Goal: Transaction & Acquisition: Purchase product/service

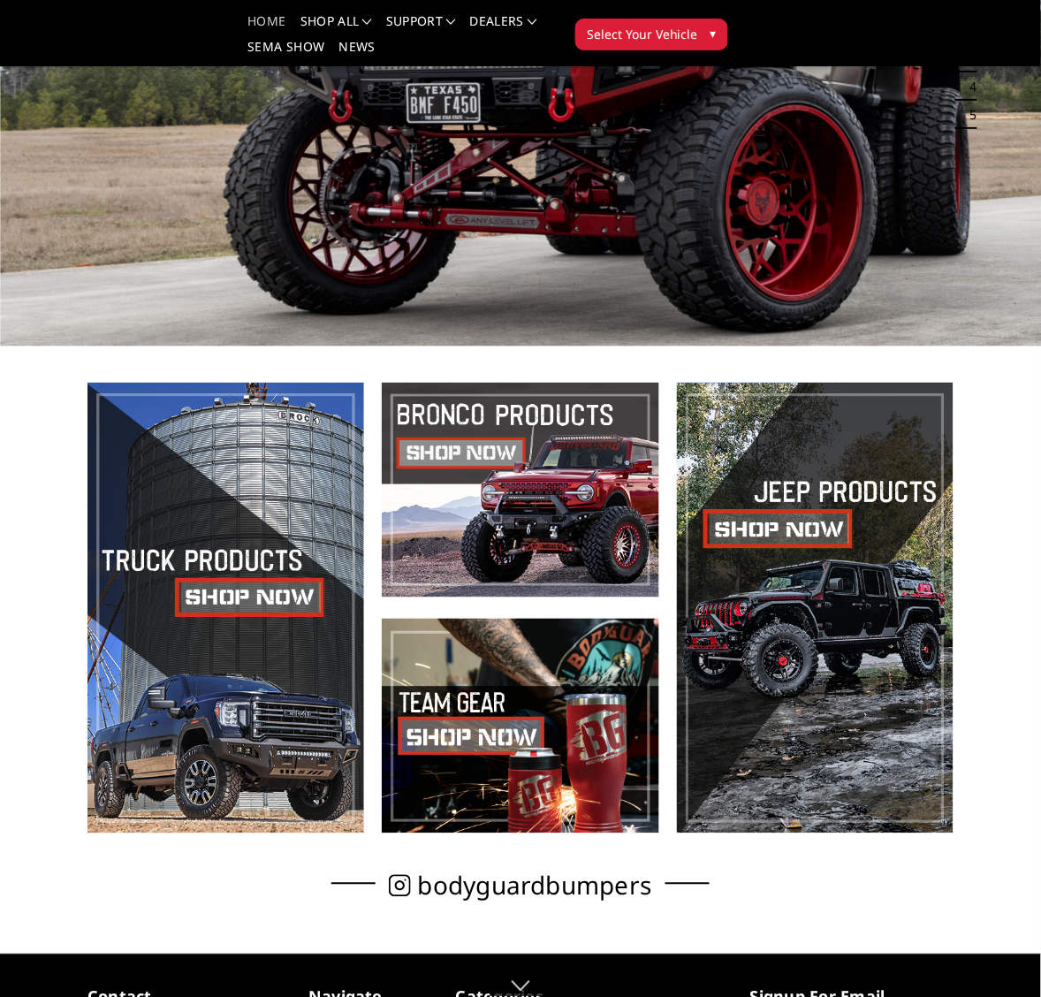
scroll to position [331, 0]
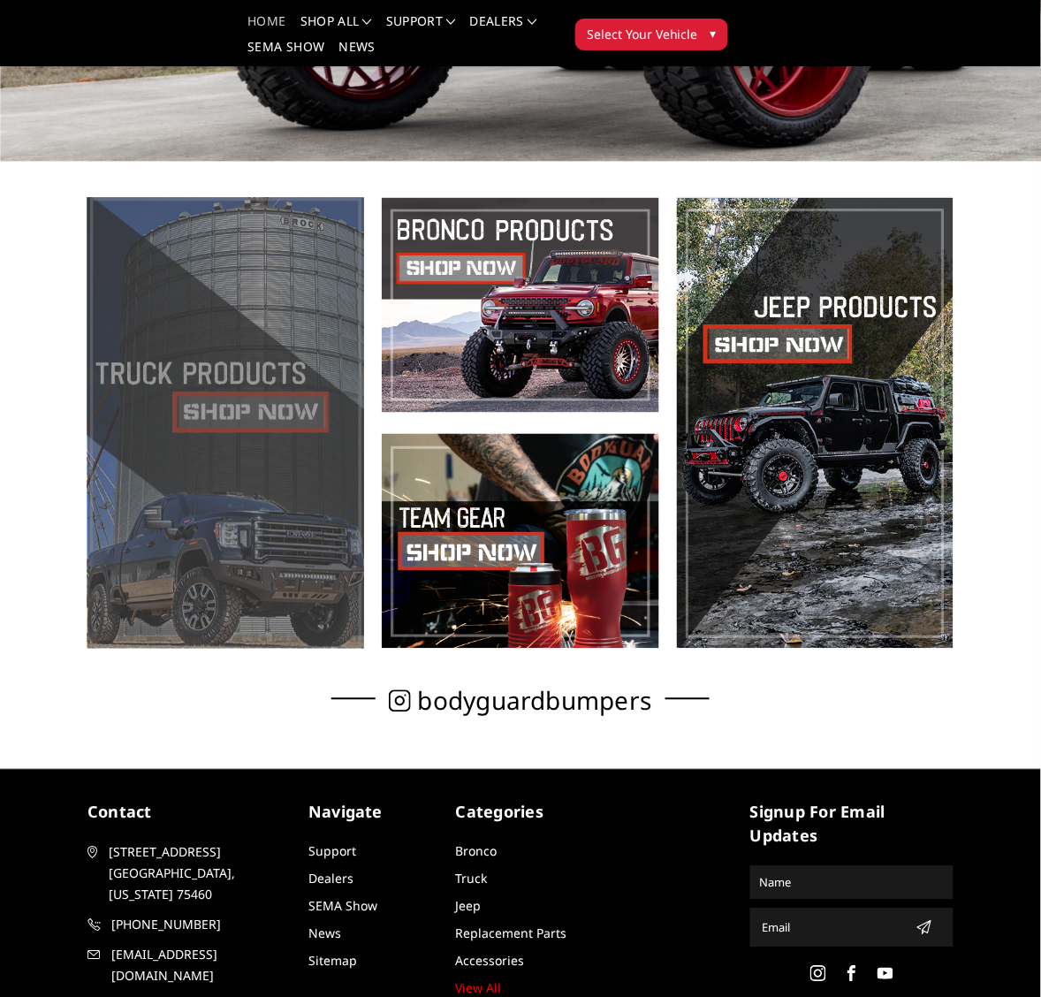
click at [213, 380] on span at bounding box center [225, 423] width 277 height 451
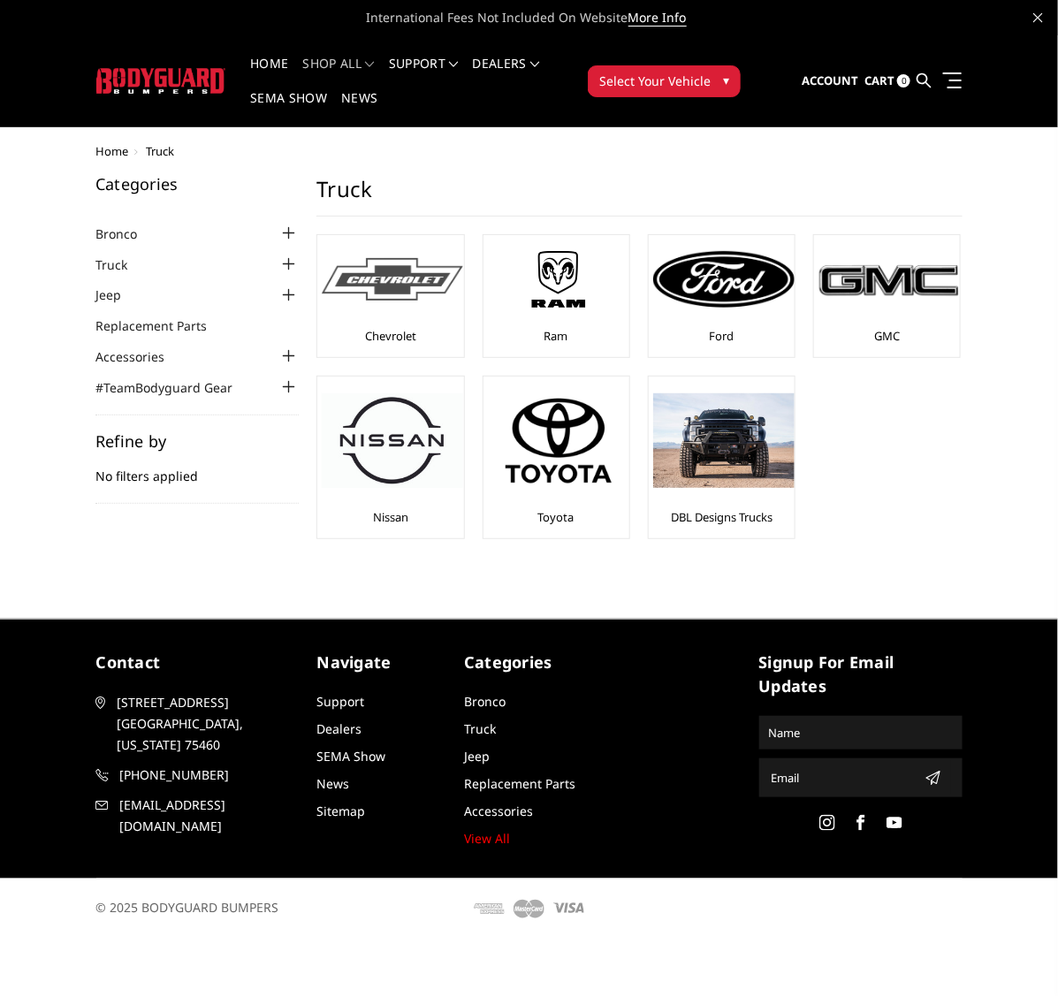
click at [392, 272] on img at bounding box center [392, 279] width 141 height 43
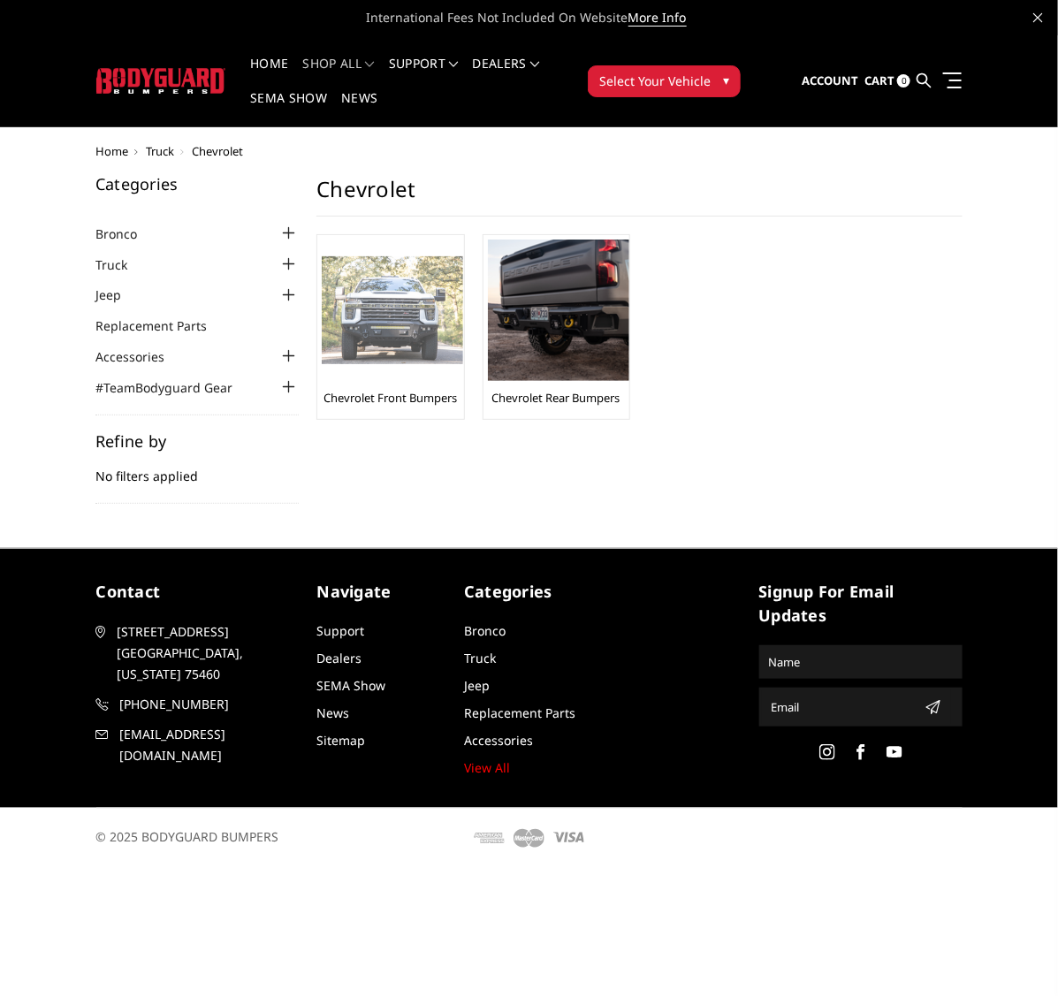
click at [391, 345] on img at bounding box center [392, 310] width 141 height 109
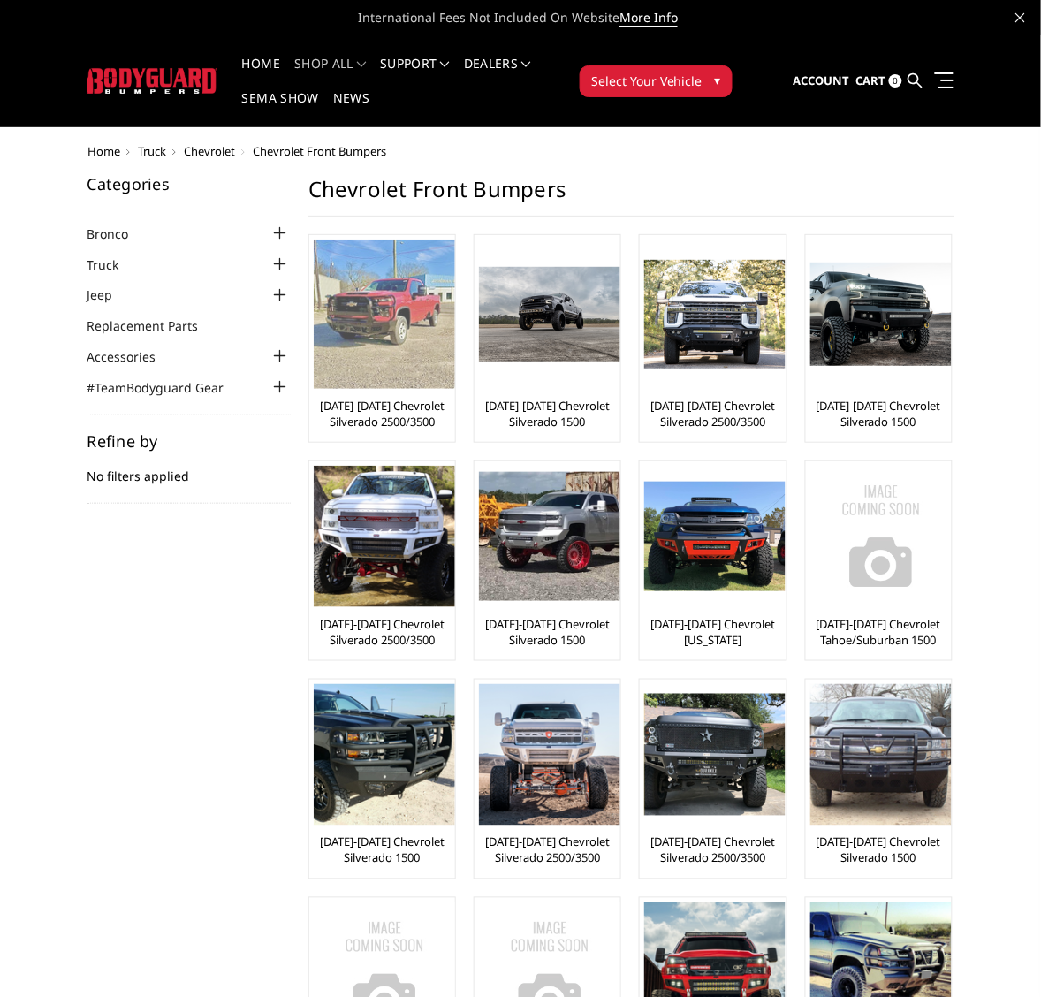
click at [369, 319] on img at bounding box center [384, 314] width 141 height 149
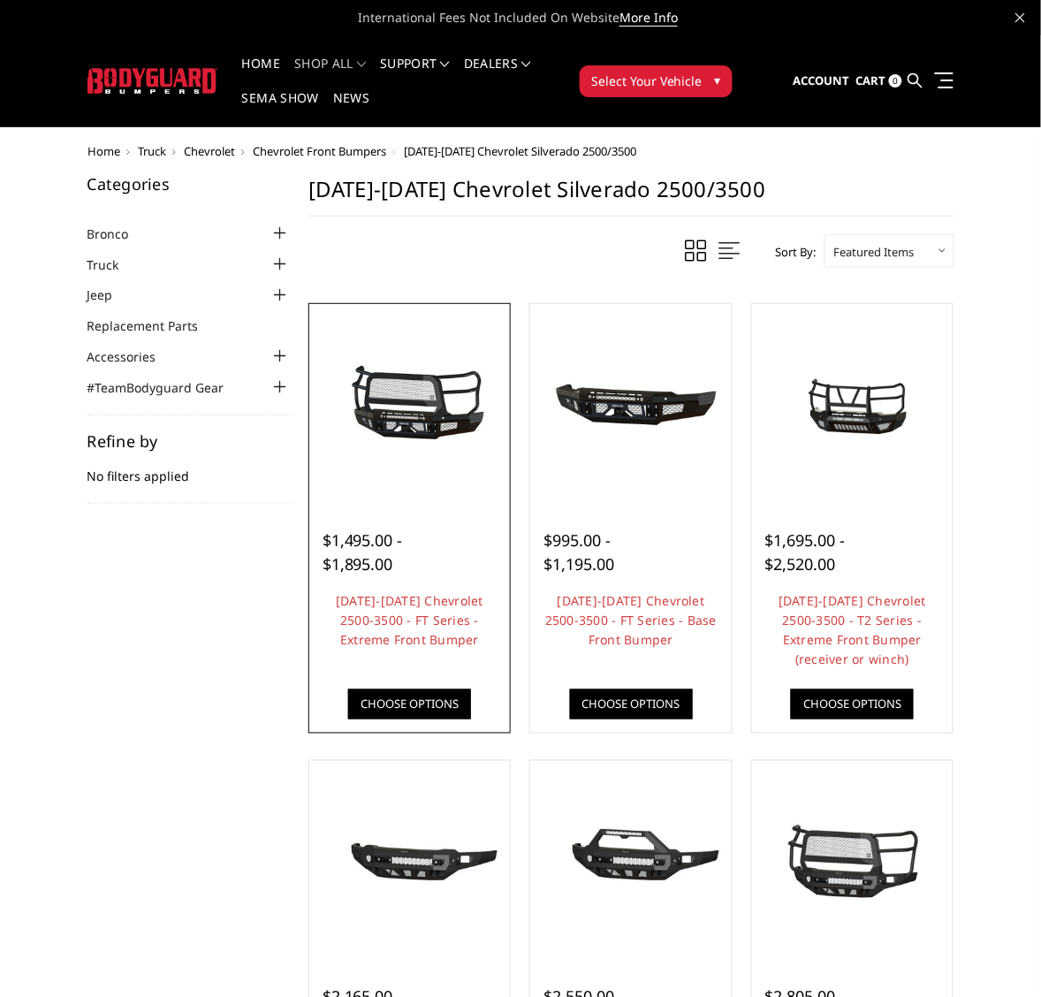
click at [407, 414] on img at bounding box center [410, 405] width 193 height 90
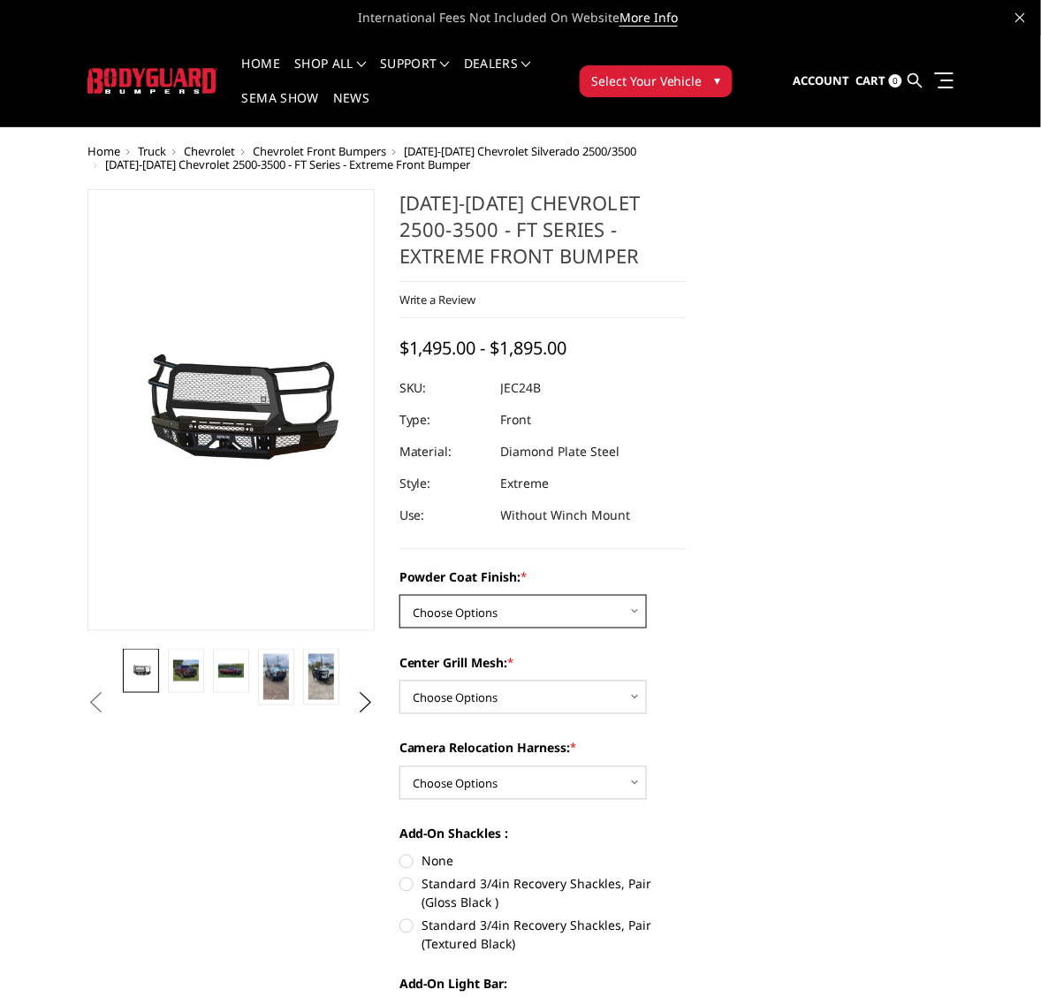
click at [633, 611] on select "Choose Options Bare Metal Gloss Black Powder Coat Textured Black Powder Coat" at bounding box center [522, 612] width 247 height 34
select select "3278"
click at [399, 595] on select "Choose Options Bare Metal Gloss Black Powder Coat Textured Black Powder Coat" at bounding box center [522, 612] width 247 height 34
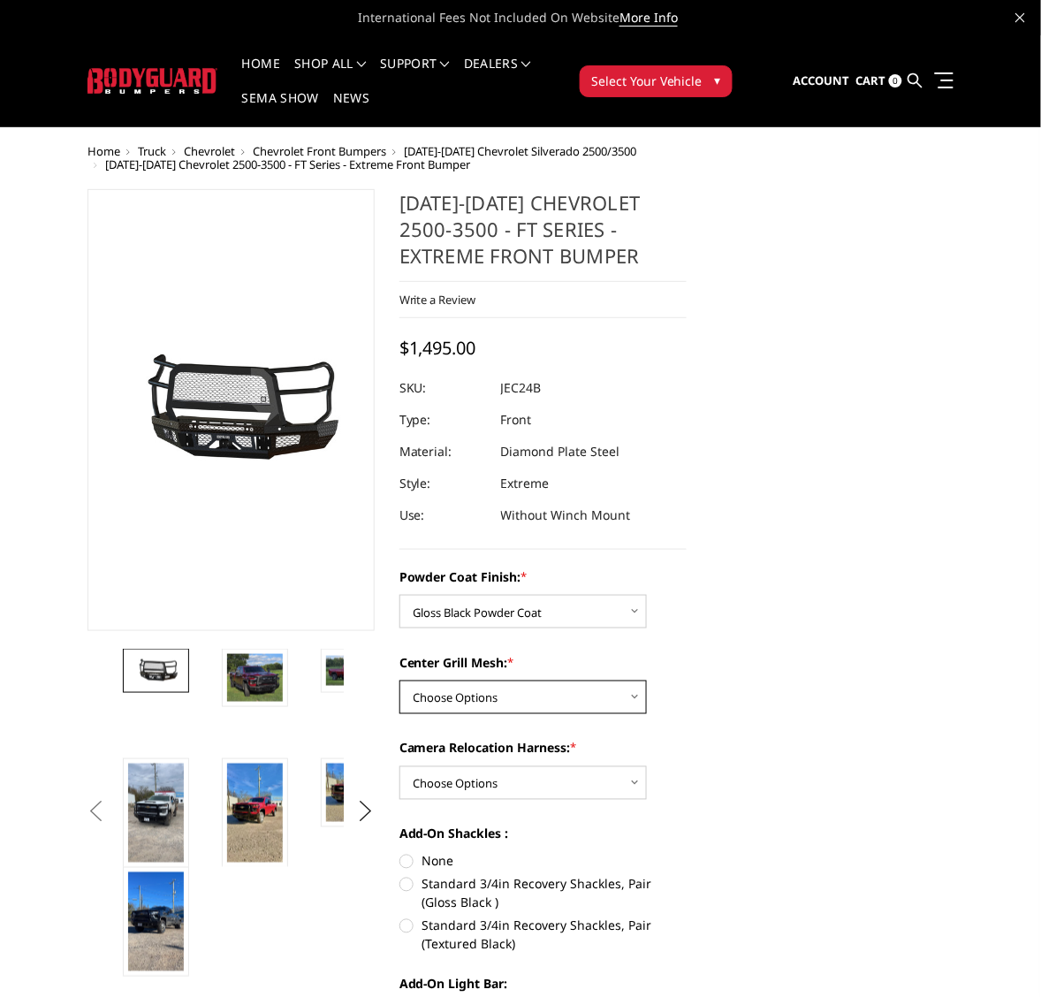
click at [635, 695] on select "Choose Options WITH Expanded Metal in Center Grill WITHOUT Expanded Metal in Ce…" at bounding box center [522, 698] width 247 height 34
select select "3280"
click at [399, 681] on select "Choose Options WITH Expanded Metal in Center Grill WITHOUT Expanded Metal in Ce…" at bounding box center [522, 698] width 247 height 34
click at [636, 784] on select "Choose Options WITH Camera Relocation Harness WITHOUT Camera Relocation Harness" at bounding box center [522, 783] width 247 height 34
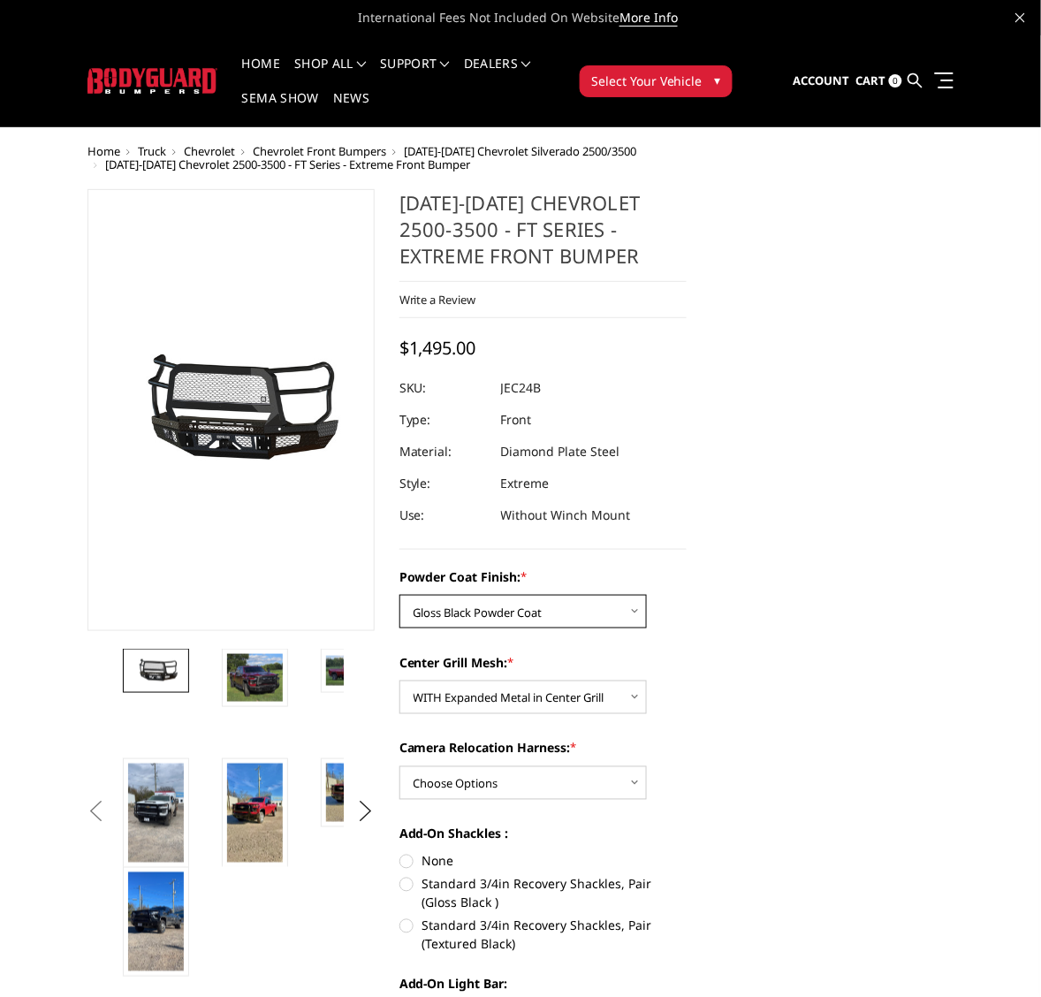
click at [633, 614] on select "Choose Options Bare Metal Gloss Black Powder Coat Textured Black Powder Coat" at bounding box center [522, 612] width 247 height 34
click at [399, 595] on select "Choose Options Bare Metal Gloss Black Powder Coat Textured Black Powder Coat" at bounding box center [522, 612] width 247 height 34
drag, startPoint x: 635, startPoint y: 607, endPoint x: 623, endPoint y: 624, distance: 20.3
click at [635, 607] on select "Choose Options Bare Metal Gloss Black Powder Coat Textured Black Powder Coat" at bounding box center [522, 612] width 247 height 34
select select "3279"
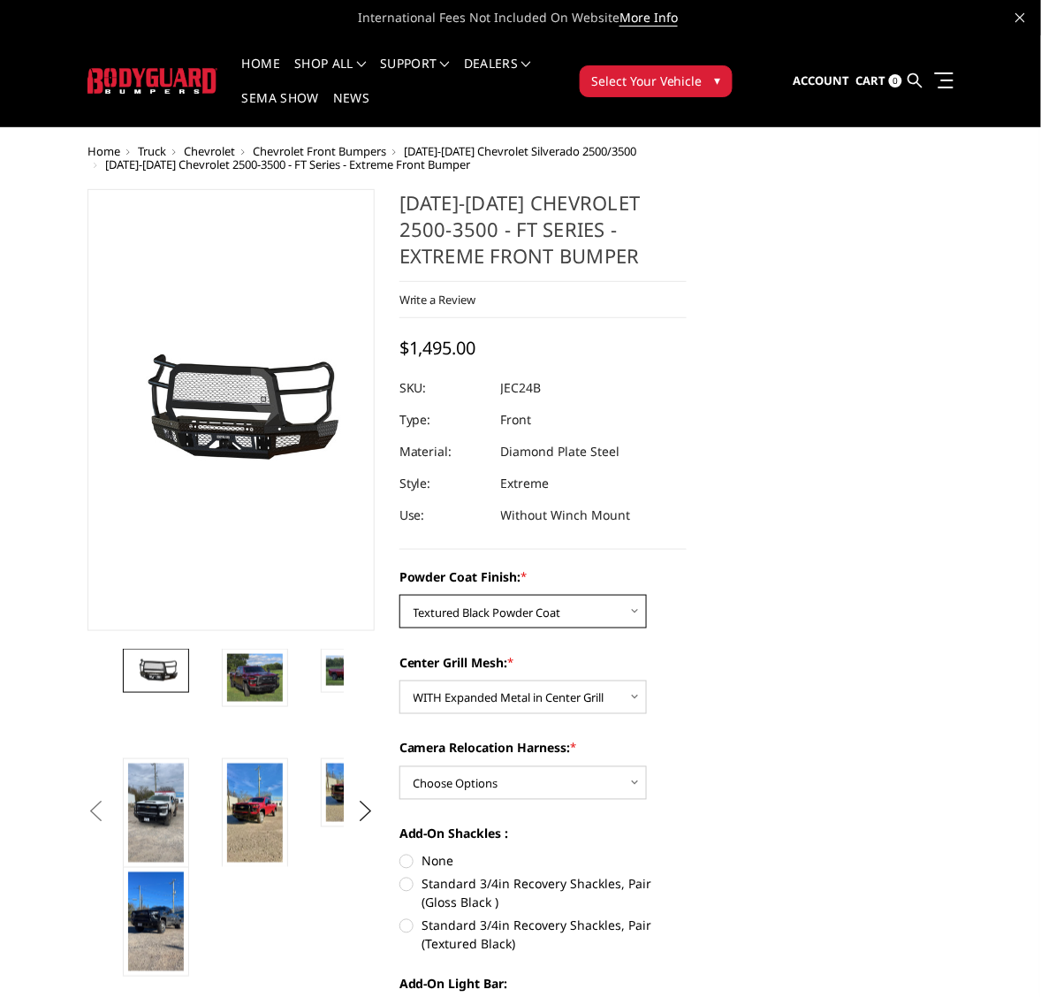
click at [399, 595] on select "Choose Options Bare Metal Gloss Black Powder Coat Textured Black Powder Coat" at bounding box center [522, 612] width 247 height 34
click at [638, 784] on select "Choose Options WITH Camera Relocation Harness WITHOUT Camera Relocation Harness" at bounding box center [522, 783] width 247 height 34
select select "3282"
click at [399, 766] on select "Choose Options WITH Camera Relocation Harness WITHOUT Camera Relocation Harness" at bounding box center [522, 783] width 247 height 34
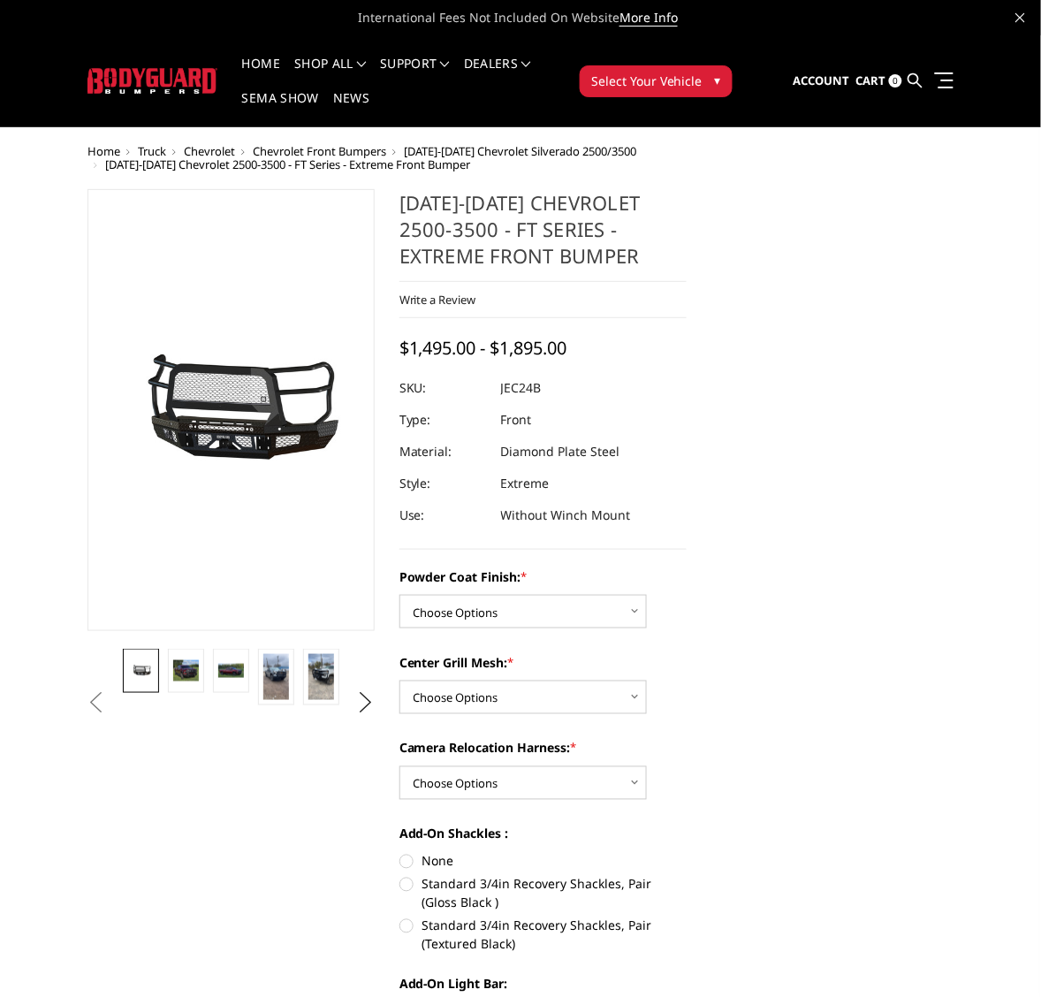
click at [514, 152] on span "[DATE]-[DATE] Chevrolet Silverado 2500/3500" at bounding box center [520, 151] width 232 height 16
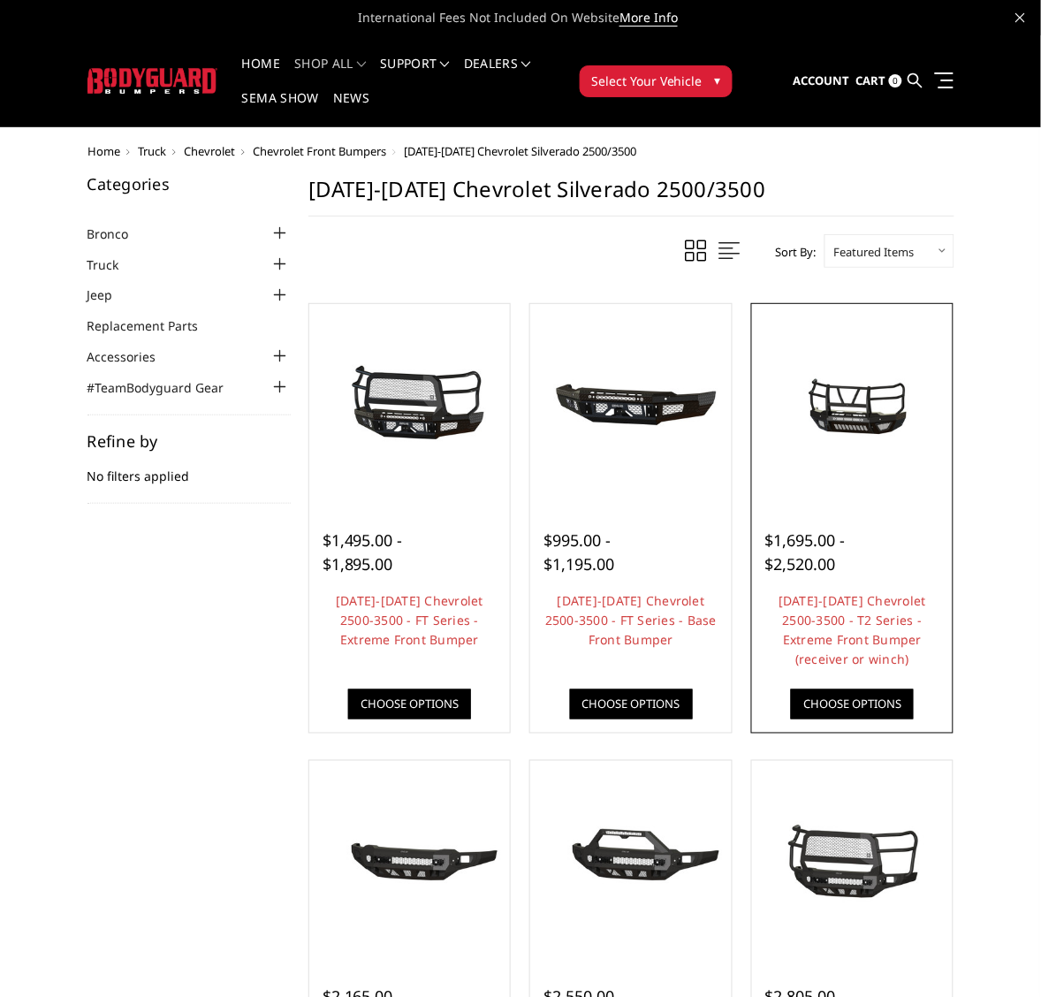
click at [854, 426] on img at bounding box center [853, 405] width 193 height 90
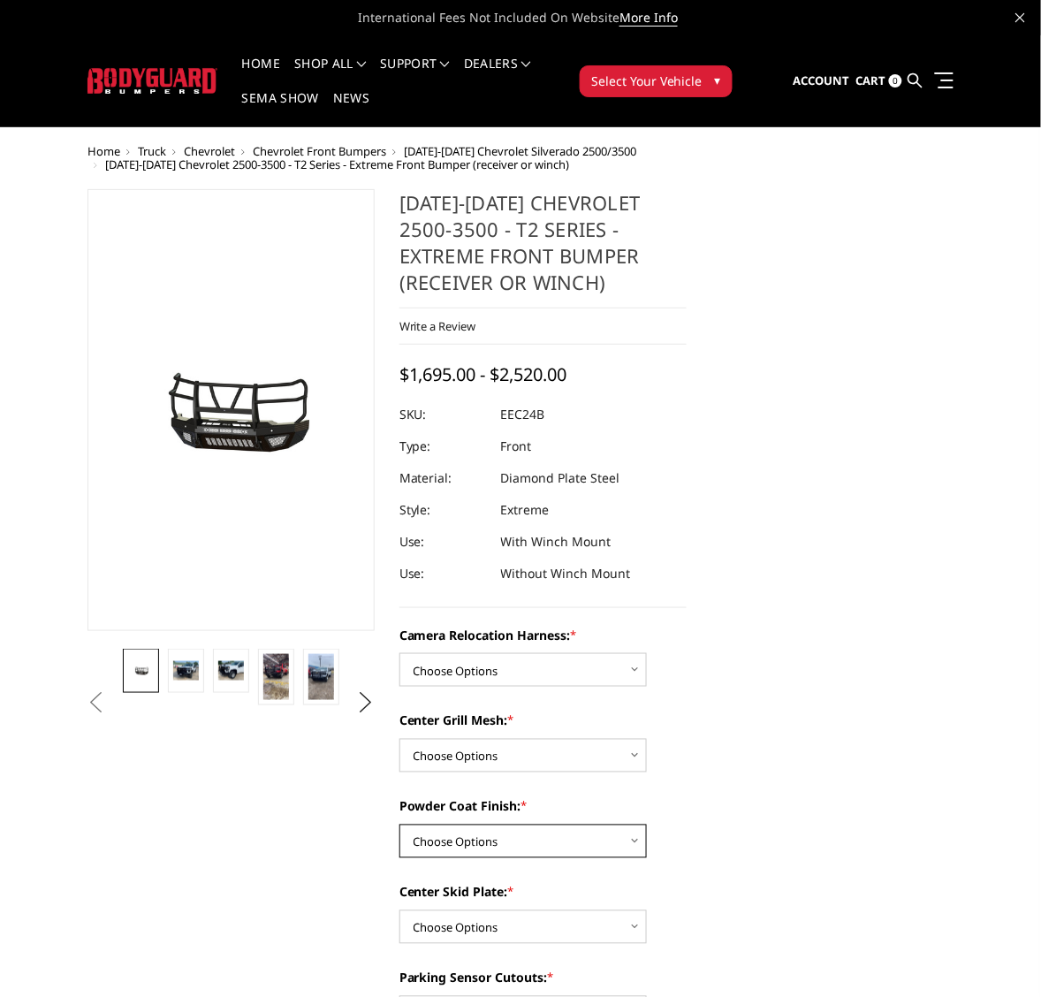
click at [639, 841] on select "Choose Options Textured Black Powder Coat Gloss Black Powder Coat Bare Metal" at bounding box center [522, 842] width 247 height 34
select select "3727"
click at [399, 825] on select "Choose Options Textured Black Powder Coat Gloss Black Powder Coat Bare Metal" at bounding box center [522, 842] width 247 height 34
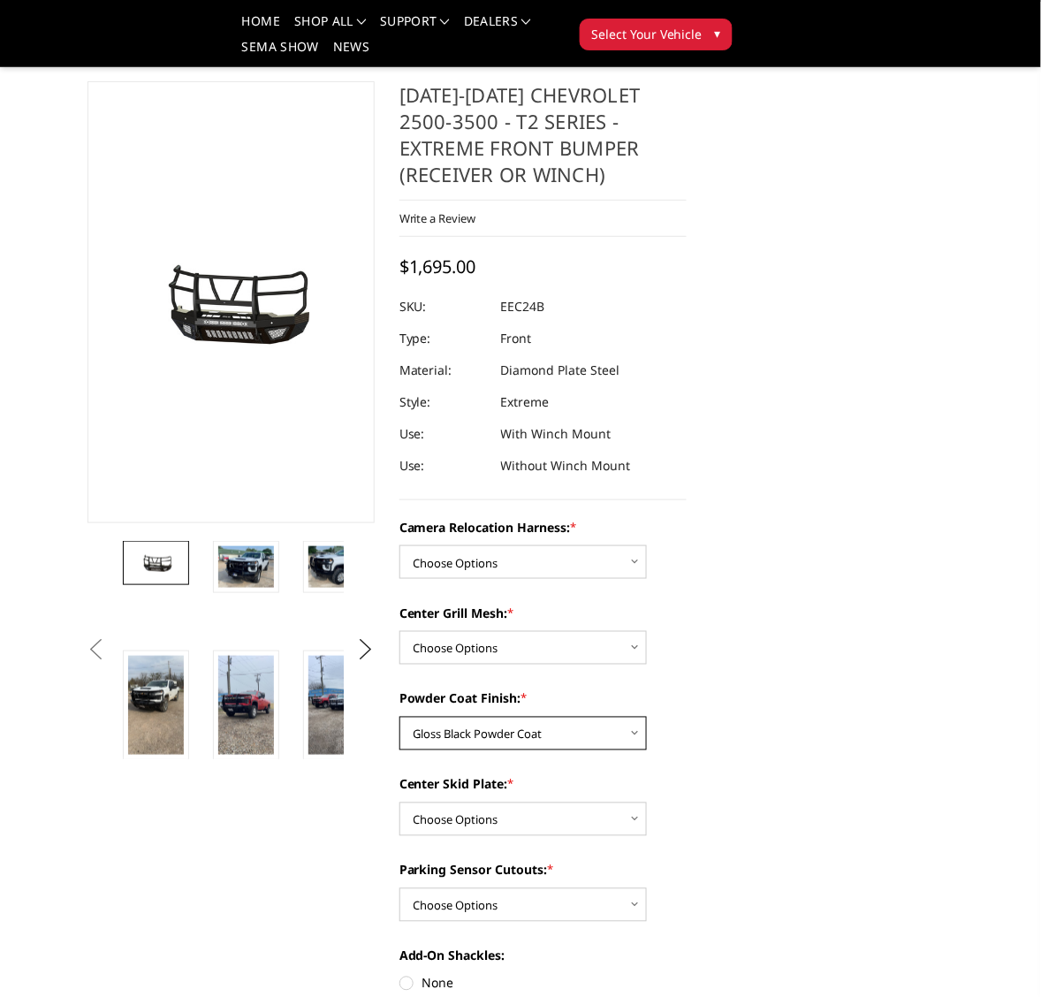
scroll to position [110, 0]
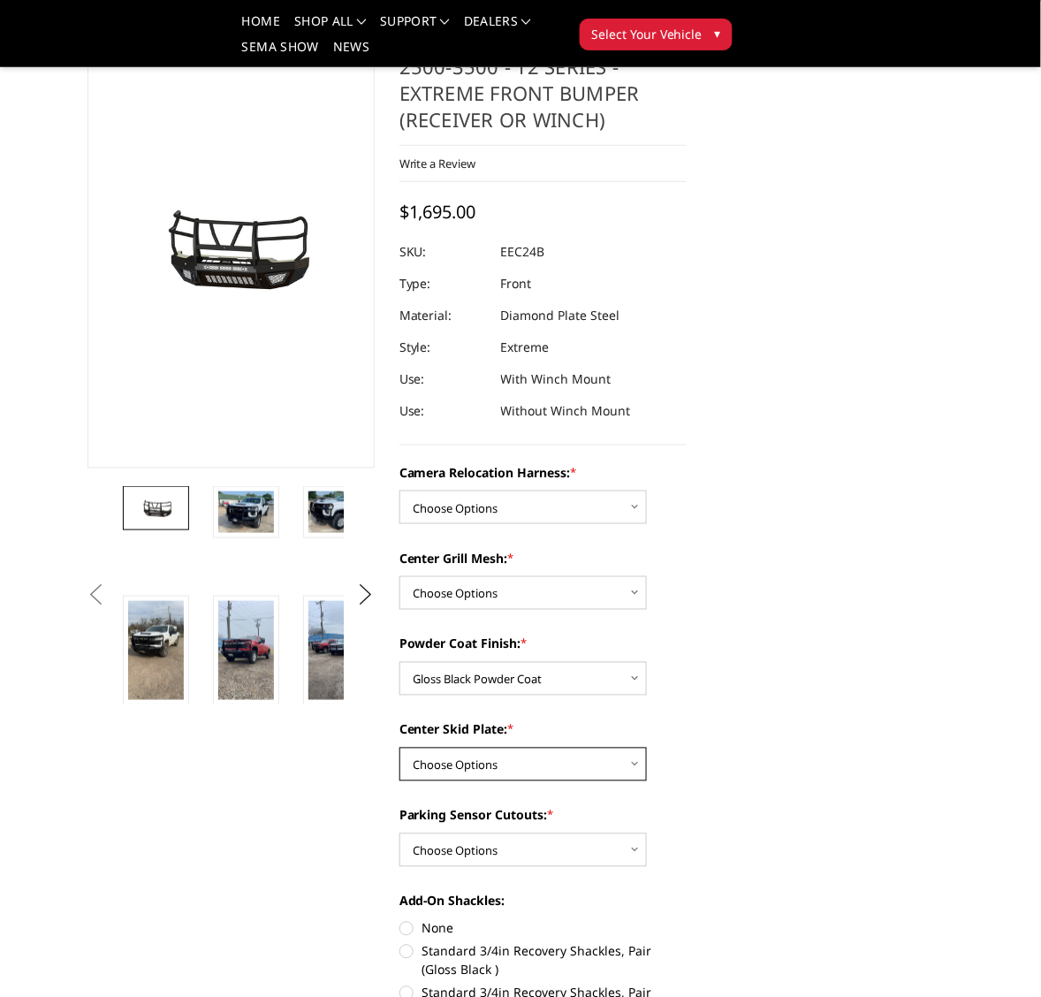
click at [633, 764] on select "Choose Options Winch Mount Skid Plate Standard Skid Plate (included) 2" Receive…" at bounding box center [522, 765] width 247 height 34
click at [399, 748] on select "Choose Options Winch Mount Skid Plate Standard Skid Plate (included) 2" Receive…" at bounding box center [522, 765] width 247 height 34
click at [641, 760] on select "Choose Options Winch Mount Skid Plate Standard Skid Plate (included) 2" Receive…" at bounding box center [522, 765] width 247 height 34
click at [399, 748] on select "Choose Options Winch Mount Skid Plate Standard Skid Plate (included) 2" Receive…" at bounding box center [522, 765] width 247 height 34
click at [637, 763] on select "Choose Options Winch Mount Skid Plate Standard Skid Plate (included) 2" Receive…" at bounding box center [522, 765] width 247 height 34
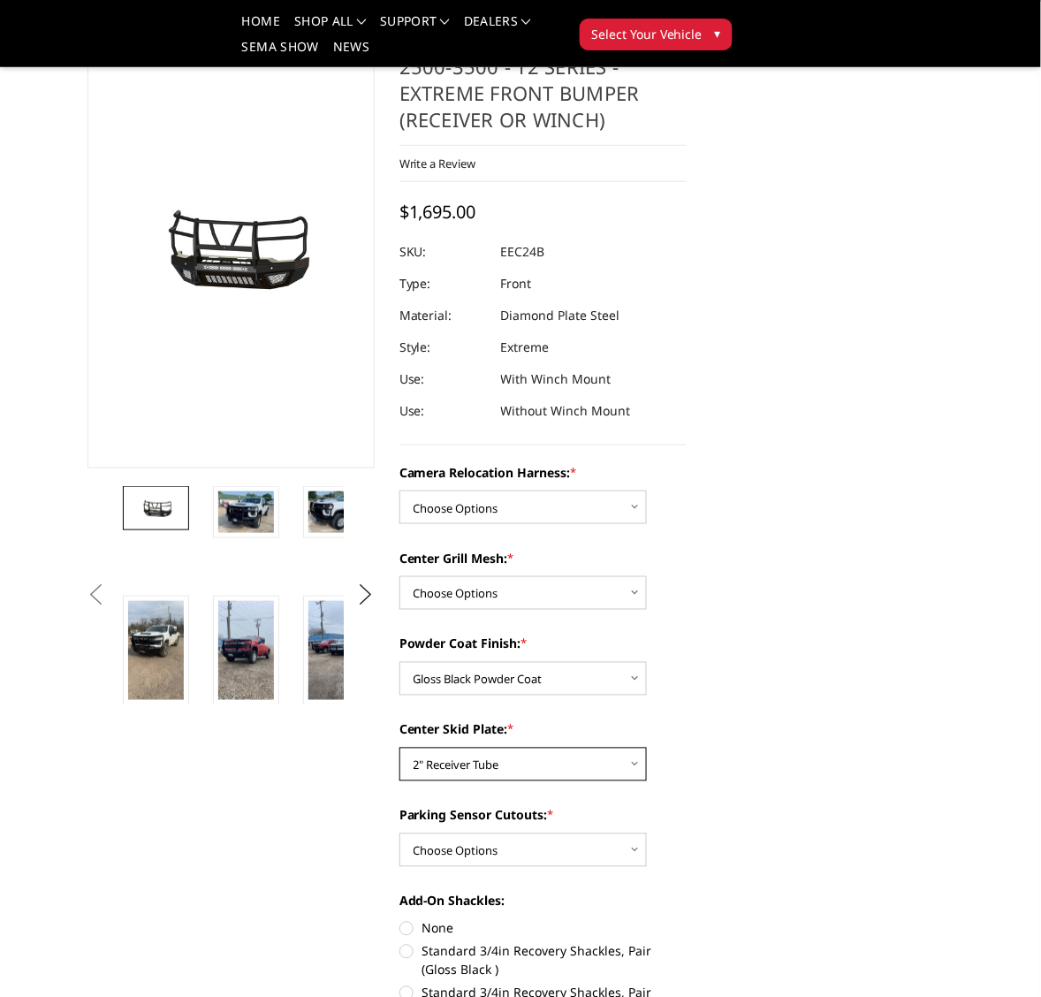
select select "3725"
click at [399, 748] on select "Choose Options Winch Mount Skid Plate Standard Skid Plate (included) 2" Receive…" at bounding box center [522, 765] width 247 height 34
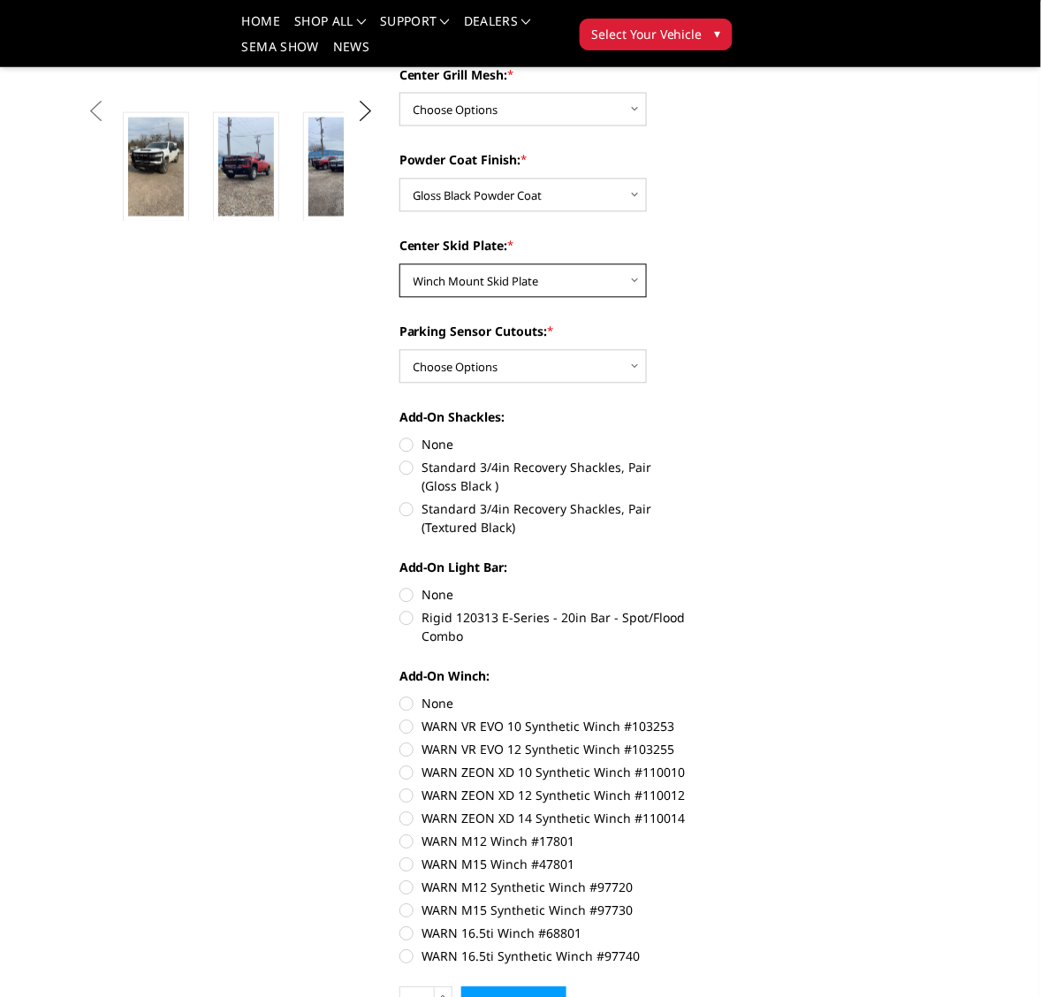
scroll to position [442, 0]
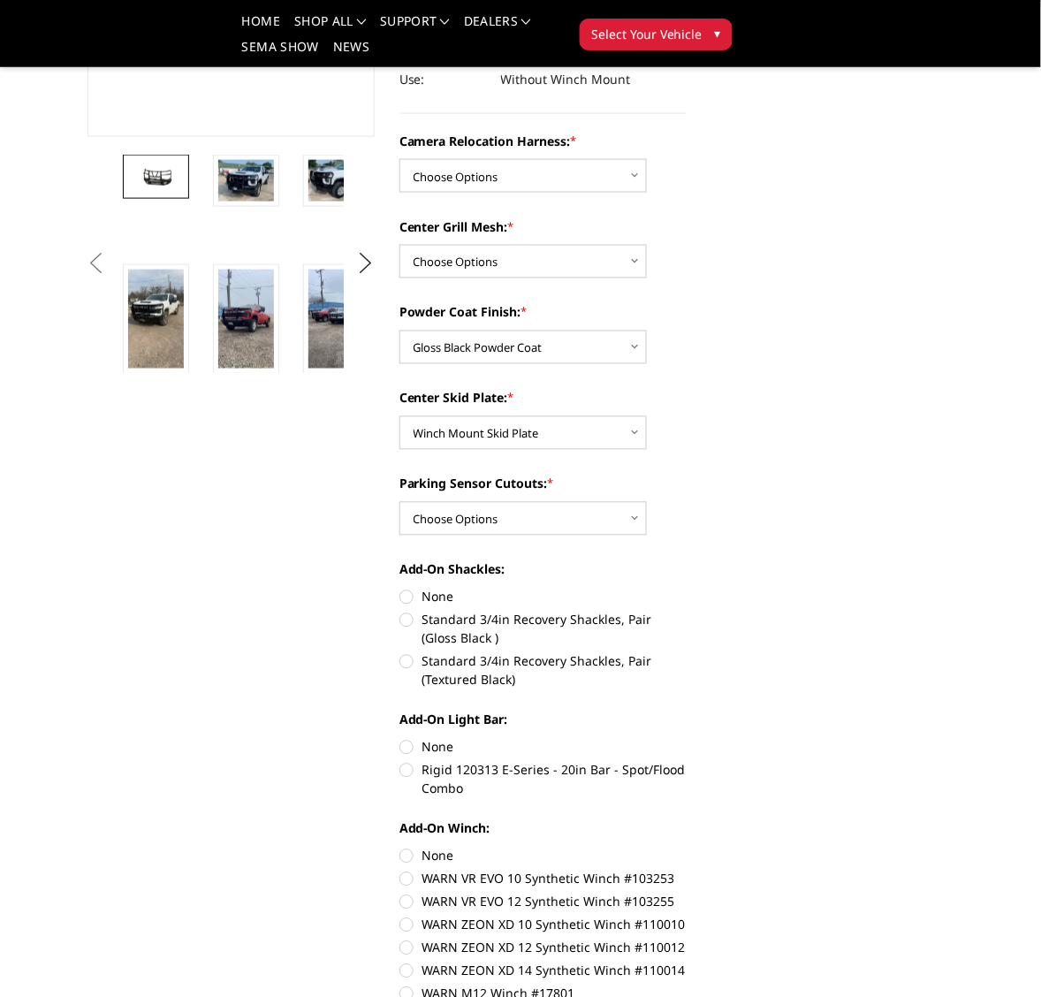
click at [407, 744] on label "None" at bounding box center [542, 747] width 287 height 19
click at [400, 739] on input "None" at bounding box center [399, 738] width 1 height 1
radio input "true"
click at [405, 595] on label "None" at bounding box center [542, 597] width 287 height 19
click at [400, 589] on input "None" at bounding box center [399, 588] width 1 height 1
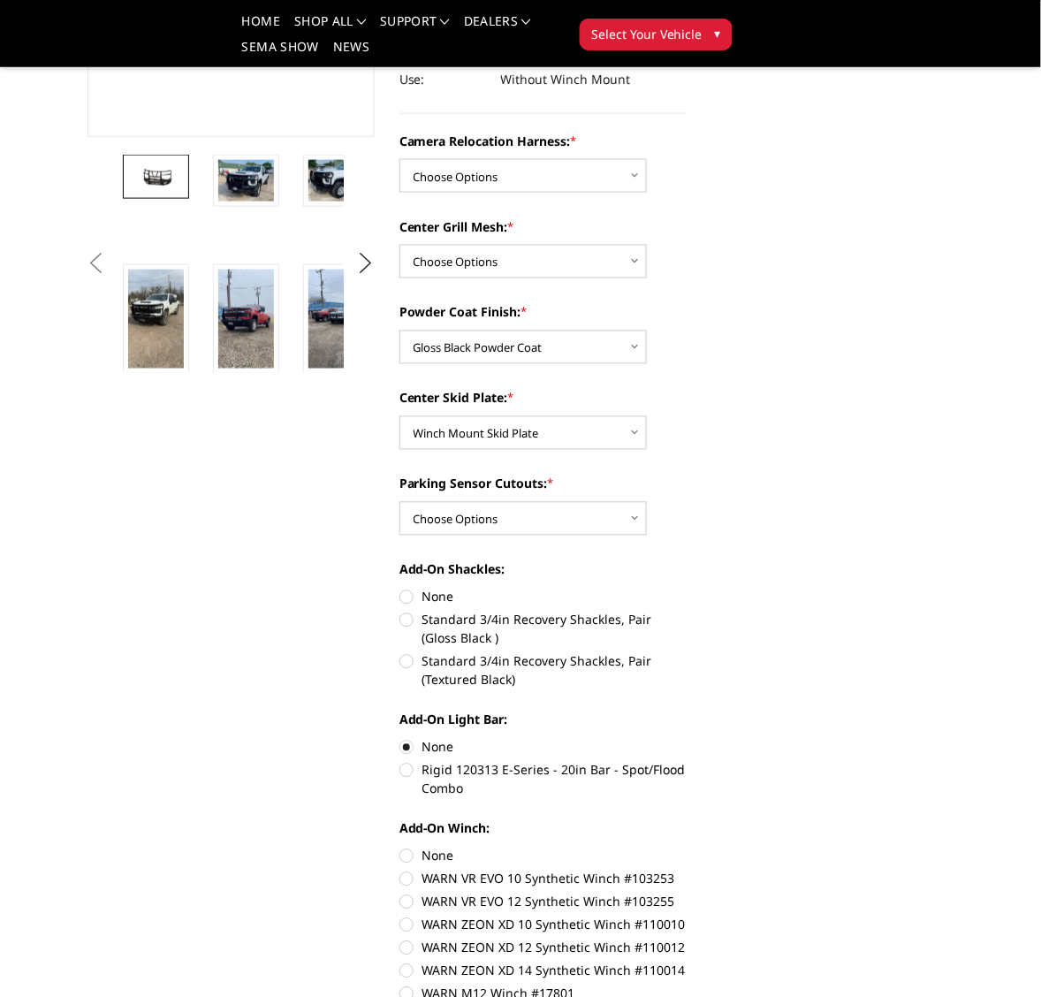
radio input "true"
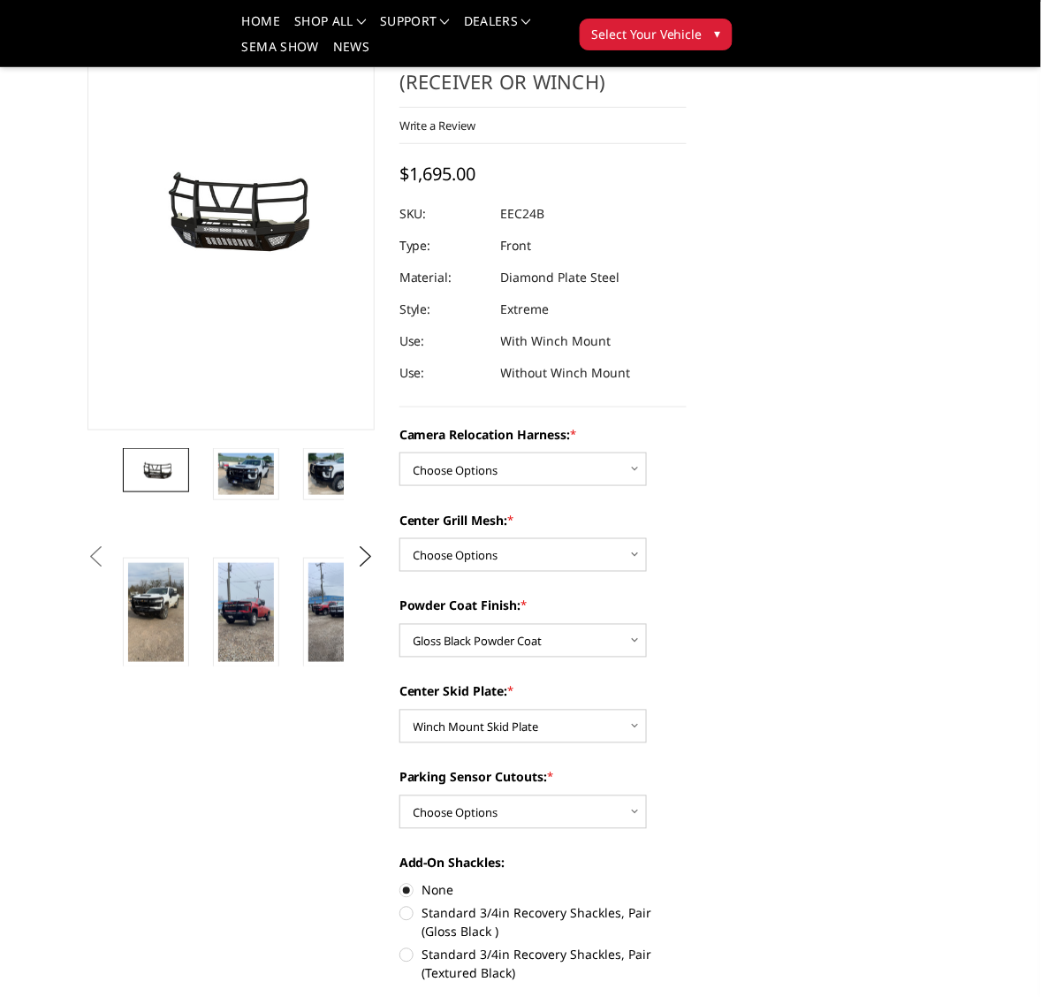
scroll to position [110, 0]
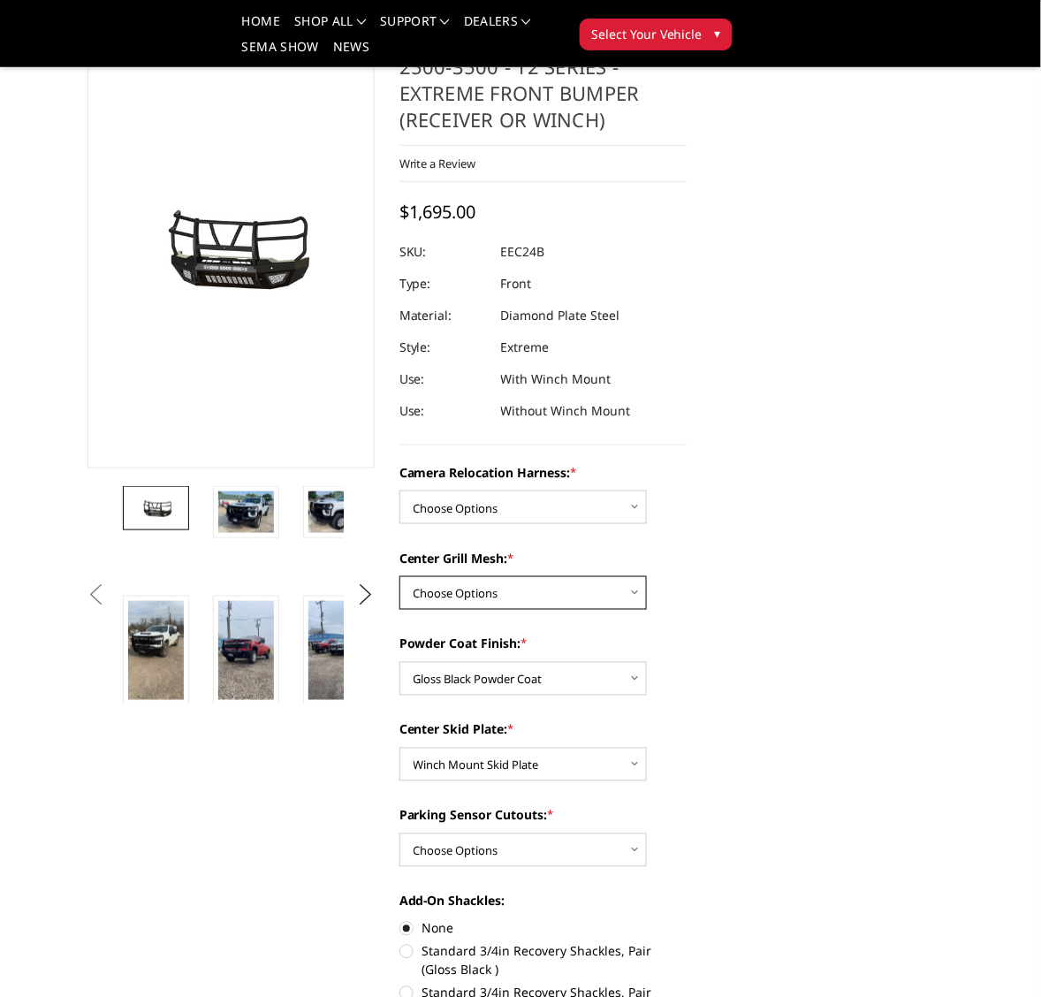
click at [636, 590] on select "Choose Options Without expanded metal With expanded metal" at bounding box center [522, 593] width 247 height 34
select select "3730"
click at [399, 576] on select "Choose Options Without expanded metal With expanded metal" at bounding box center [522, 593] width 247 height 34
click at [633, 504] on select "Choose Options Without camera harness With camera harness" at bounding box center [522, 508] width 247 height 34
select select "3732"
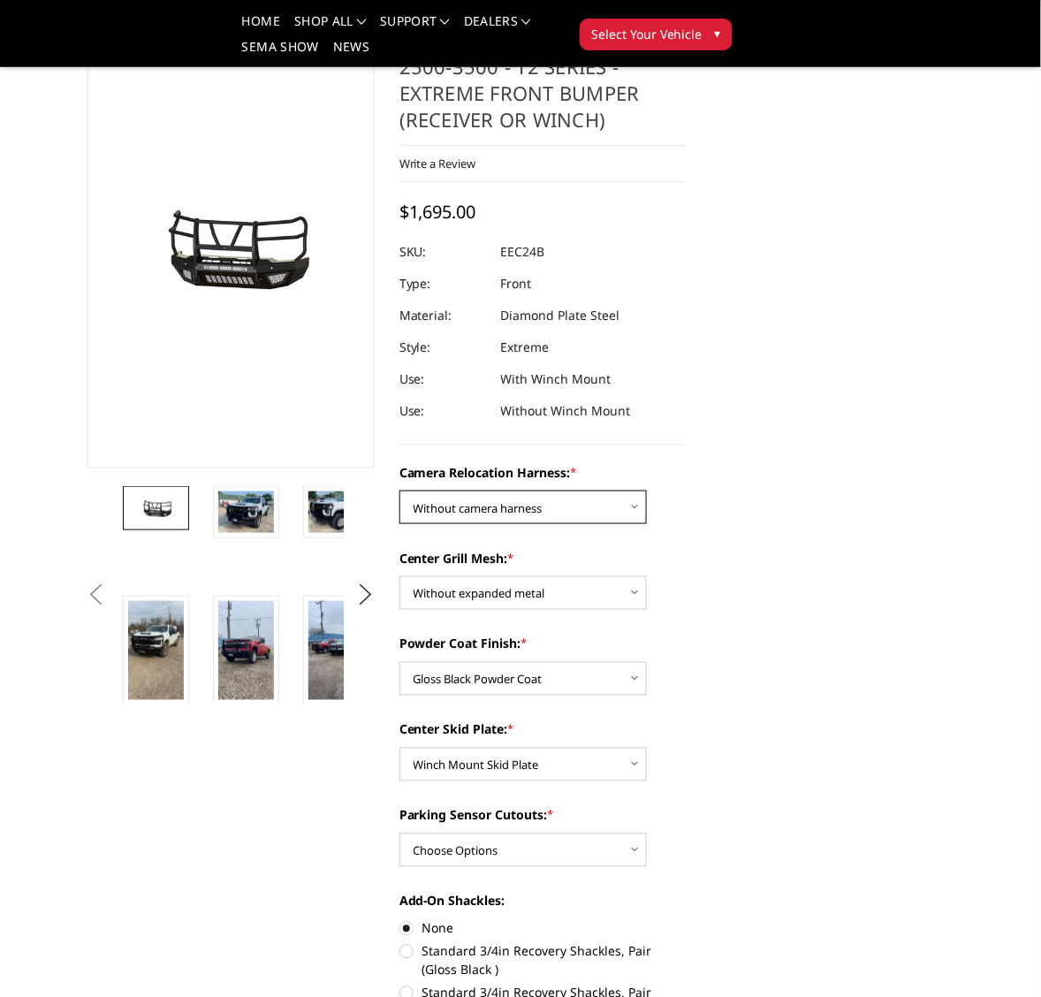
click at [399, 491] on select "Choose Options Without camera harness With camera harness" at bounding box center [522, 508] width 247 height 34
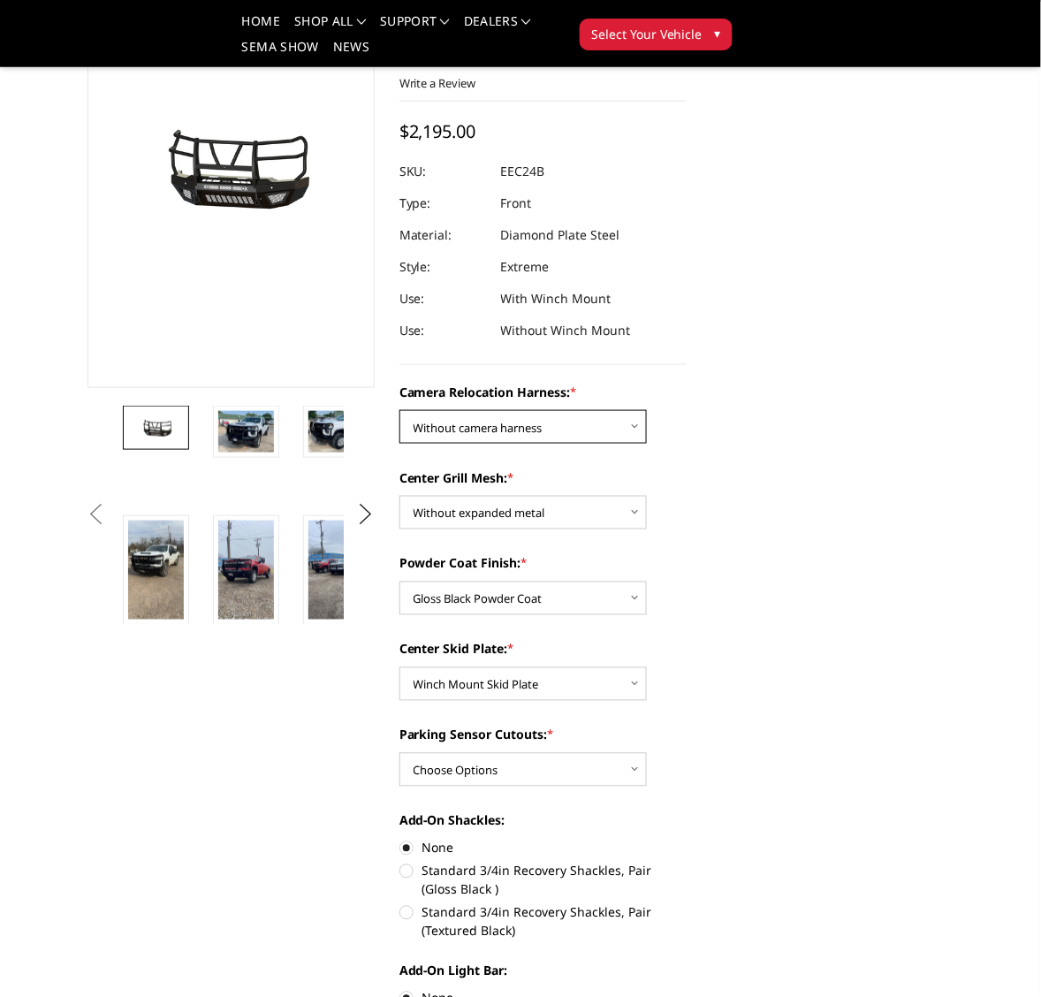
scroll to position [331, 0]
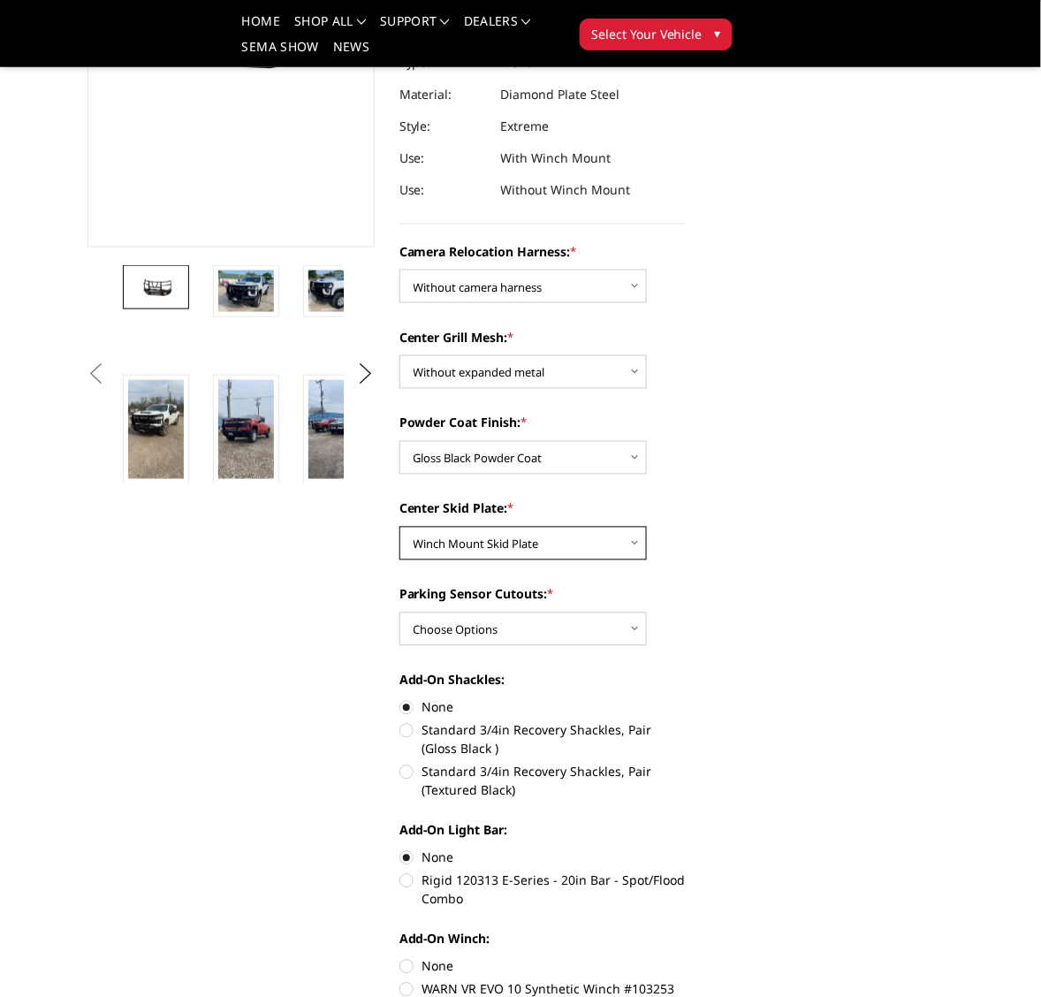
click at [637, 540] on select "Choose Options Winch Mount Skid Plate Standard Skid Plate (included) 2" Receive…" at bounding box center [522, 544] width 247 height 34
select select "3724"
click at [399, 527] on select "Choose Options Winch Mount Skid Plate Standard Skid Plate (included) 2" Receive…" at bounding box center [522, 544] width 247 height 34
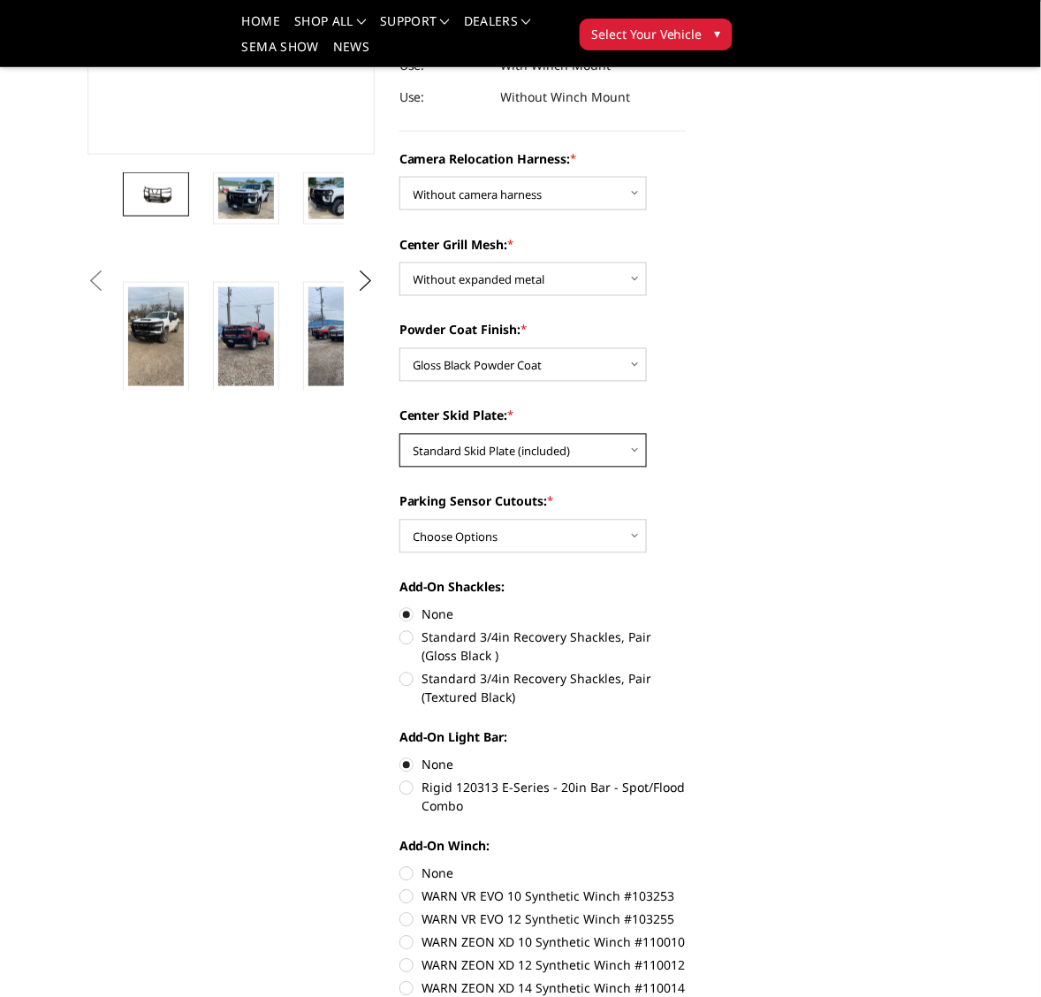
scroll to position [552, 0]
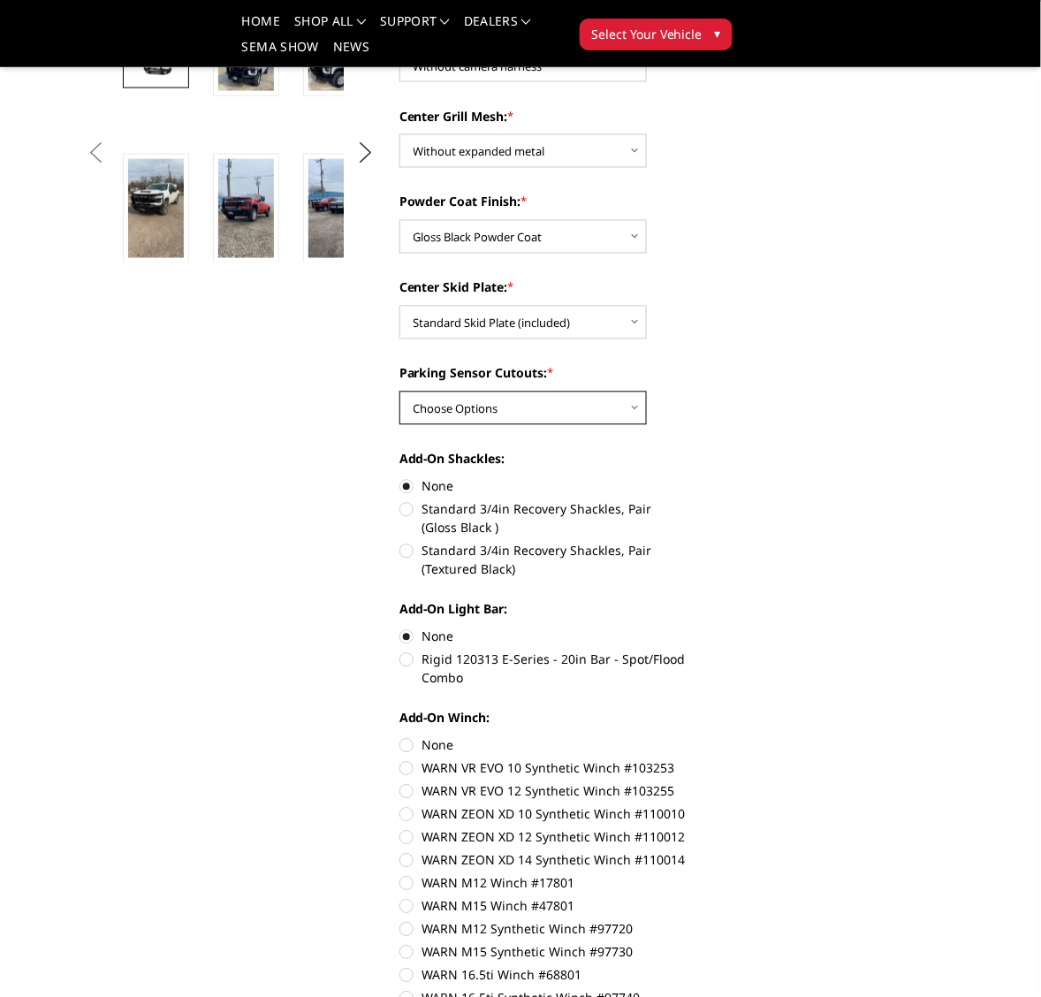
click at [633, 400] on select "Choose Options Yes - With Parking Sensor Cutouts" at bounding box center [522, 409] width 247 height 34
select select "3722"
click at [399, 392] on select "Choose Options Yes - With Parking Sensor Cutouts" at bounding box center [522, 409] width 247 height 34
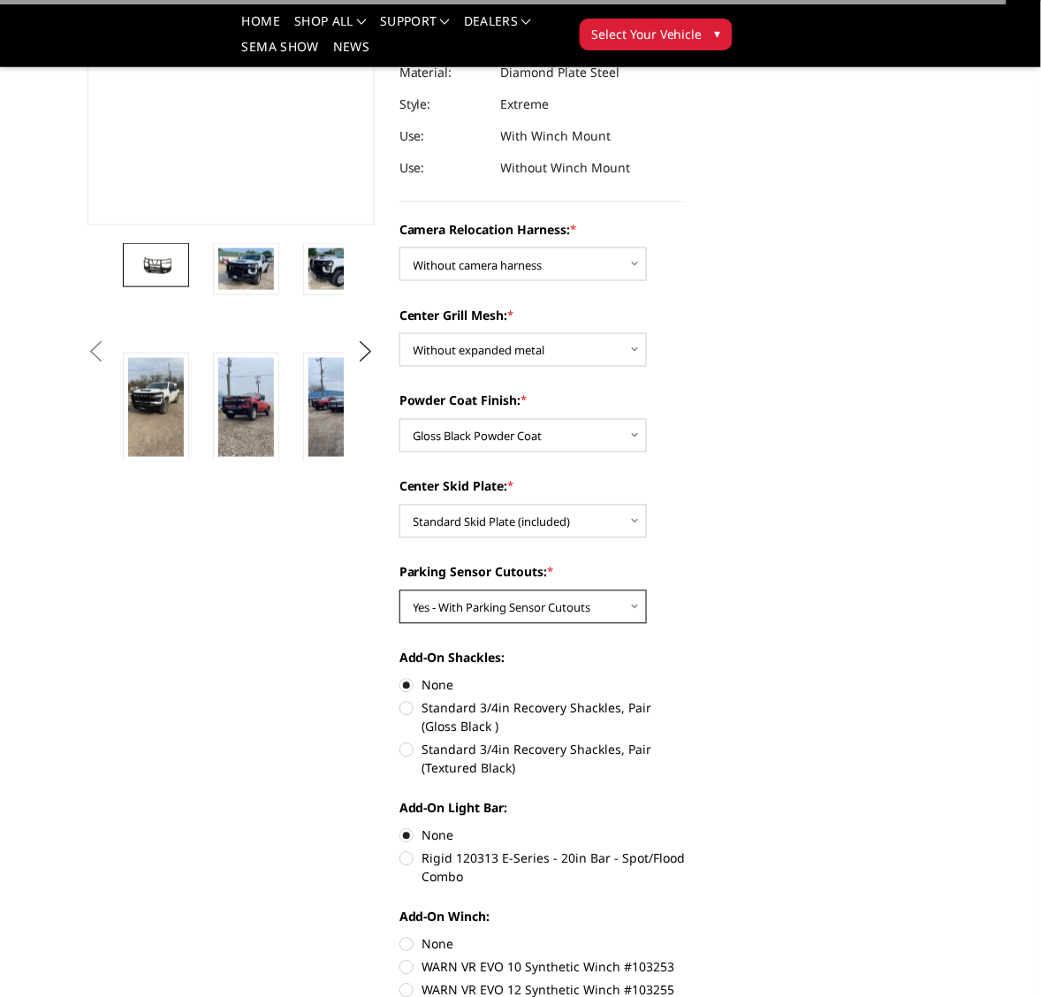
scroll to position [110, 0]
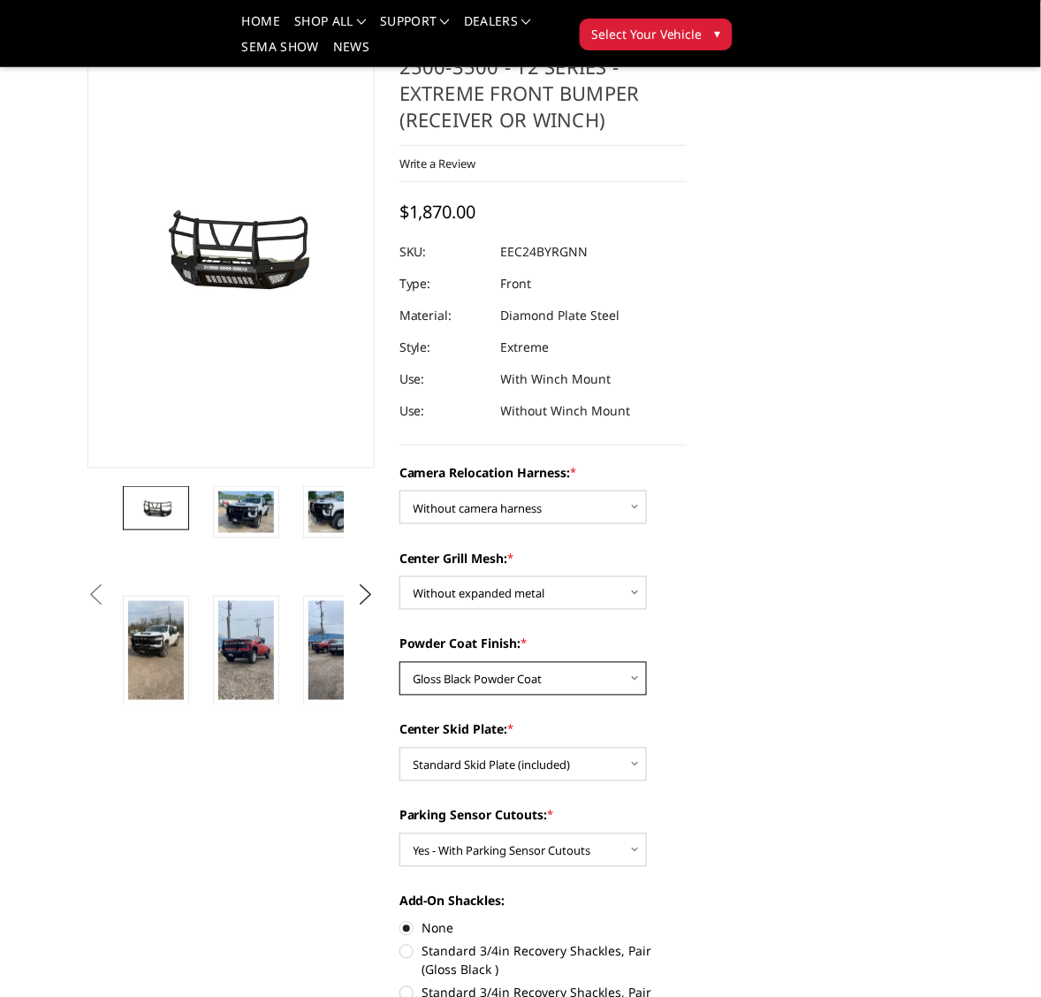
click at [633, 678] on select "Choose Options Textured Black Powder Coat Gloss Black Powder Coat Bare Metal" at bounding box center [522, 679] width 247 height 34
click at [399, 662] on select "Choose Options Textured Black Powder Coat Gloss Black Powder Coat Bare Metal" at bounding box center [522, 679] width 247 height 34
click at [626, 673] on select "Choose Options Textured Black Powder Coat Gloss Black Powder Coat Bare Metal" at bounding box center [522, 679] width 247 height 34
select select "3727"
click at [399, 662] on select "Choose Options Textured Black Powder Coat Gloss Black Powder Coat Bare Metal" at bounding box center [522, 679] width 247 height 34
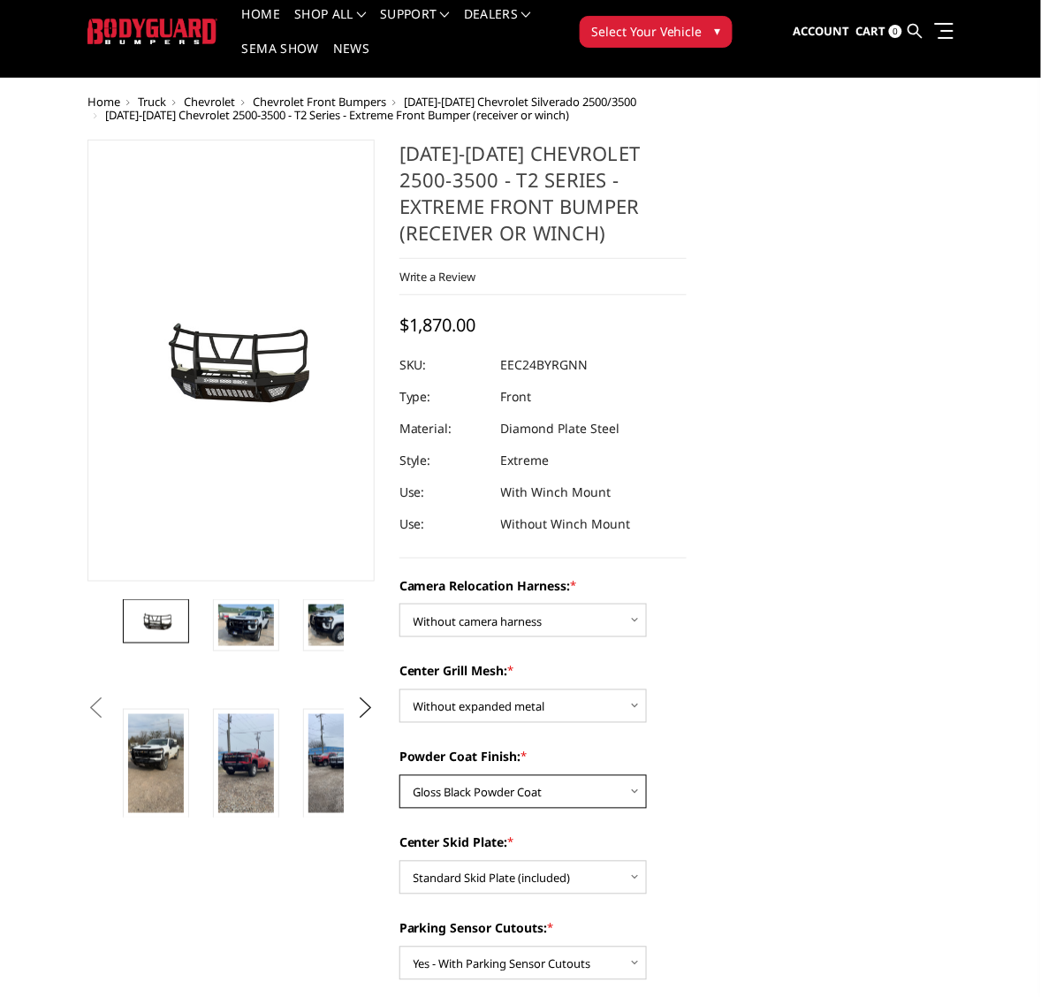
scroll to position [0, 0]
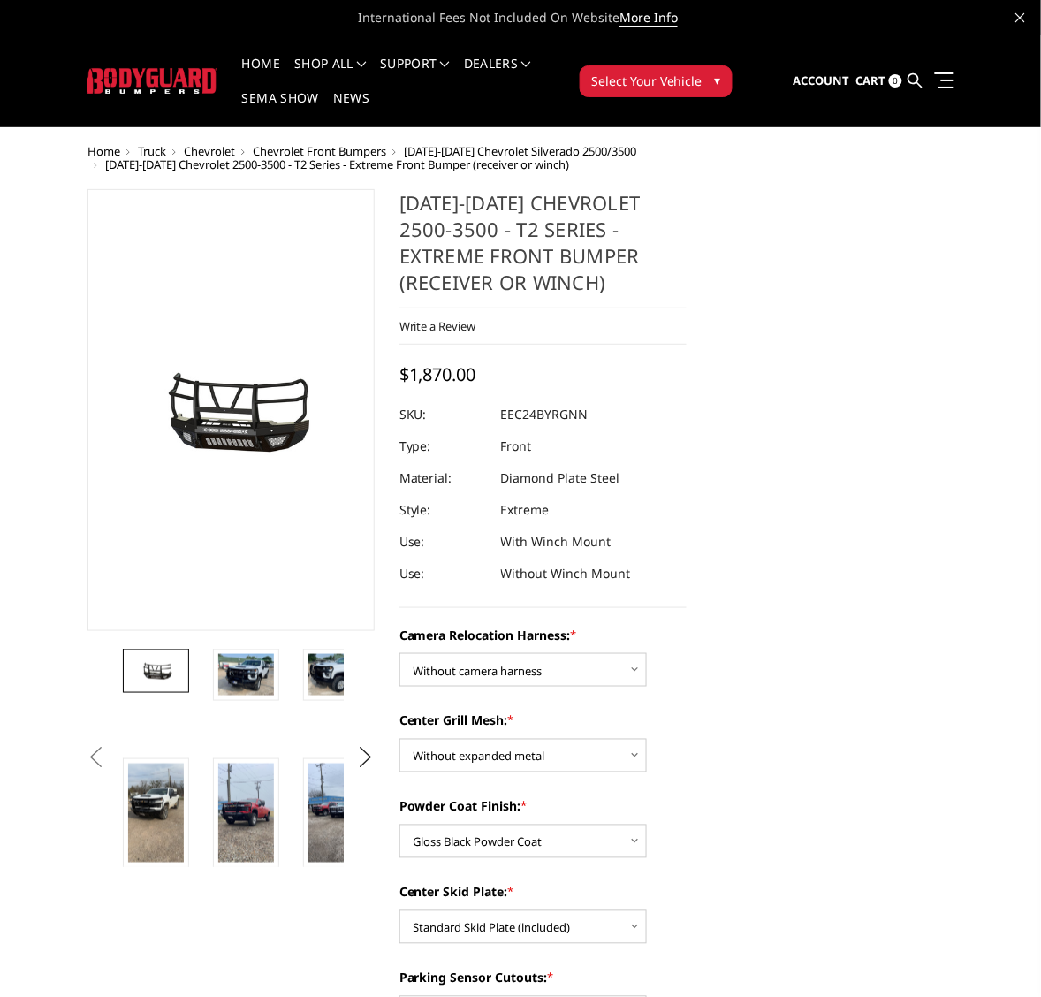
click at [542, 147] on span "[DATE]-[DATE] Chevrolet Silverado 2500/3500" at bounding box center [520, 151] width 232 height 16
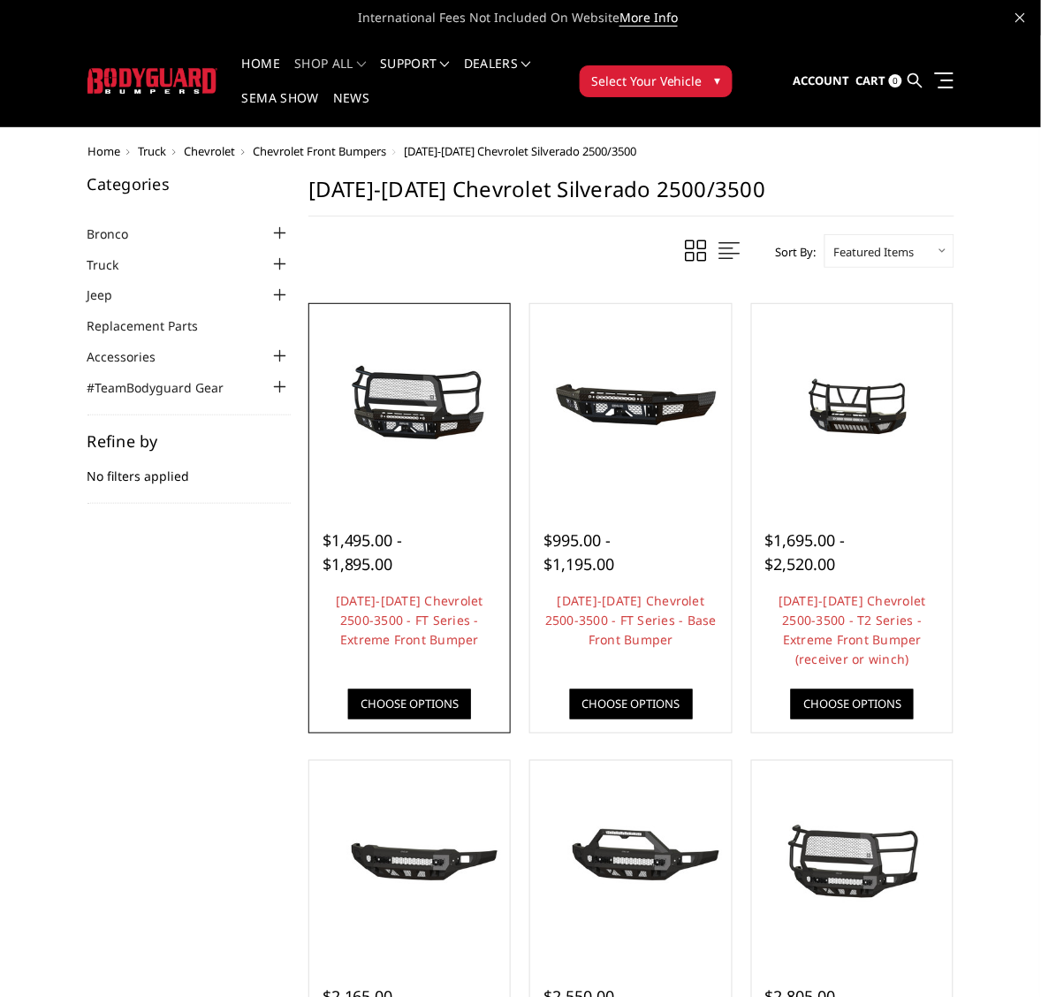
click at [411, 407] on img at bounding box center [410, 405] width 193 height 90
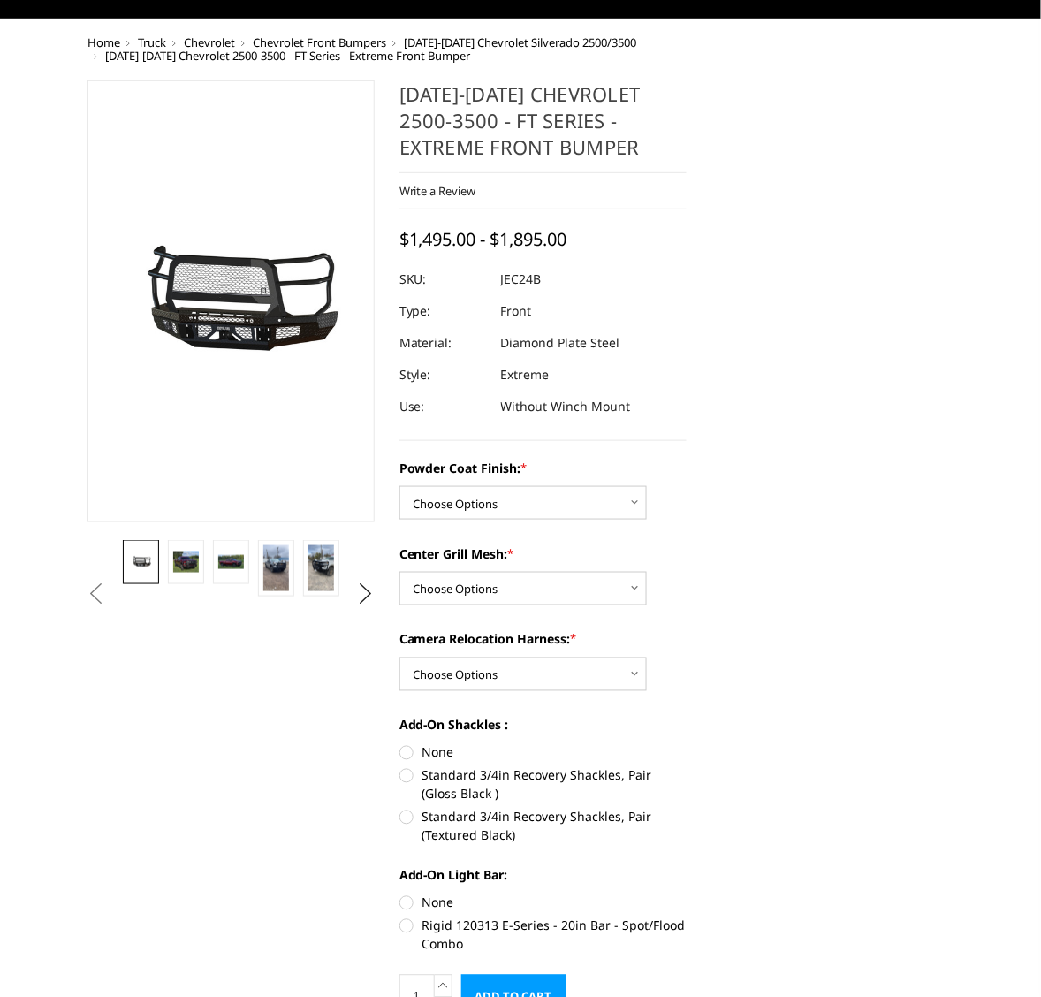
scroll to position [110, 0]
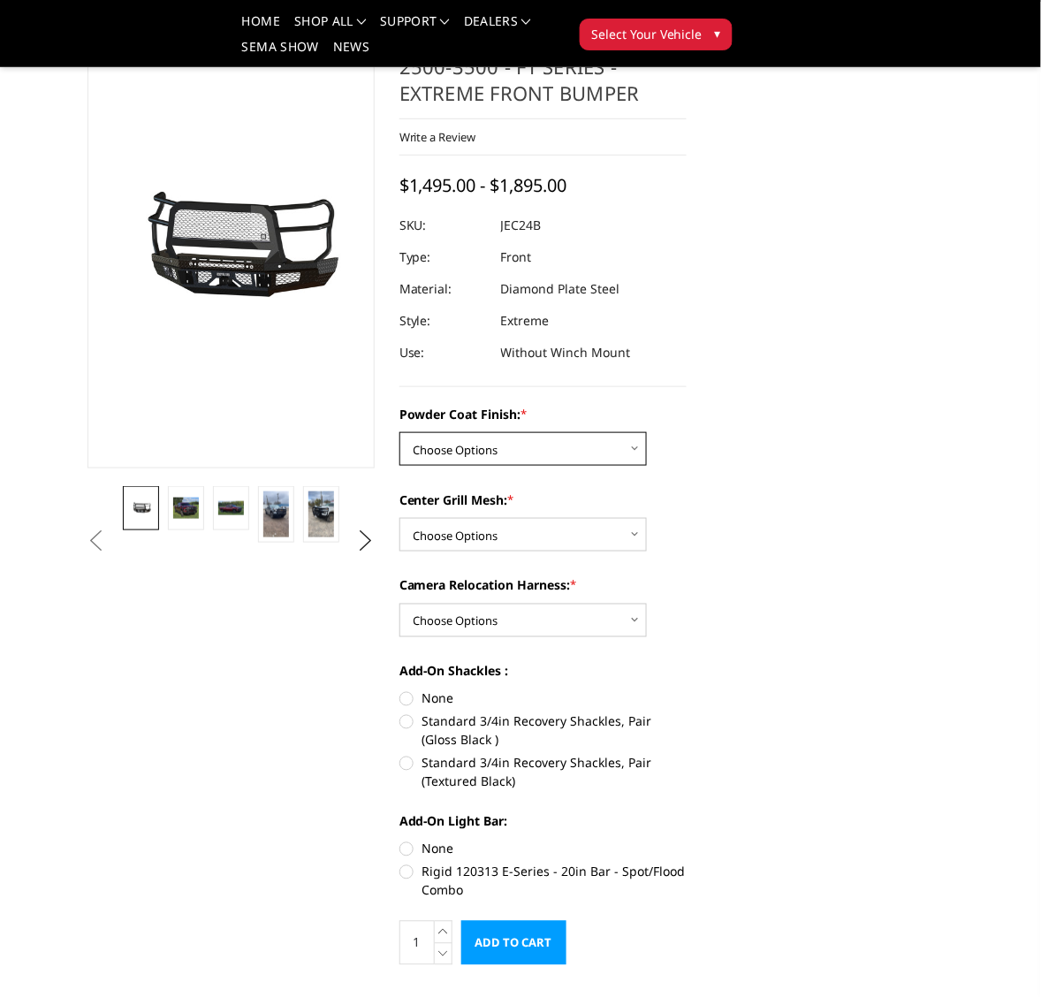
click at [630, 448] on select "Choose Options Bare Metal Gloss Black Powder Coat Textured Black Powder Coat" at bounding box center [522, 449] width 247 height 34
select select "3278"
click at [399, 432] on select "Choose Options Bare Metal Gloss Black Powder Coat Textured Black Powder Coat" at bounding box center [522, 449] width 247 height 34
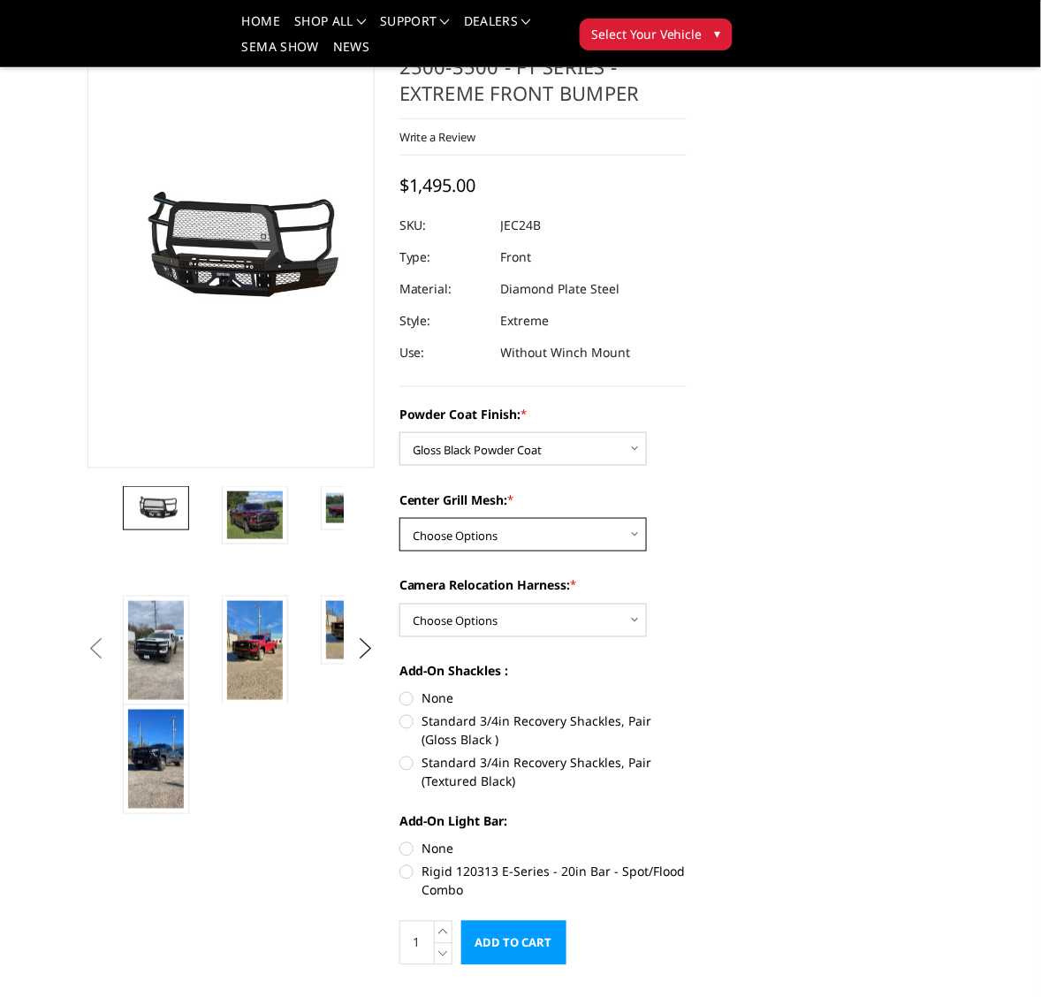
click at [637, 535] on select "Choose Options WITH Expanded Metal in Center Grill WITHOUT Expanded Metal in Ce…" at bounding box center [522, 535] width 247 height 34
select select "3280"
click at [399, 518] on select "Choose Options WITH Expanded Metal in Center Grill WITHOUT Expanded Metal in Ce…" at bounding box center [522, 535] width 247 height 34
click at [636, 620] on select "Choose Options WITH Camera Relocation Harness WITHOUT Camera Relocation Harness" at bounding box center [522, 621] width 247 height 34
select select "3283"
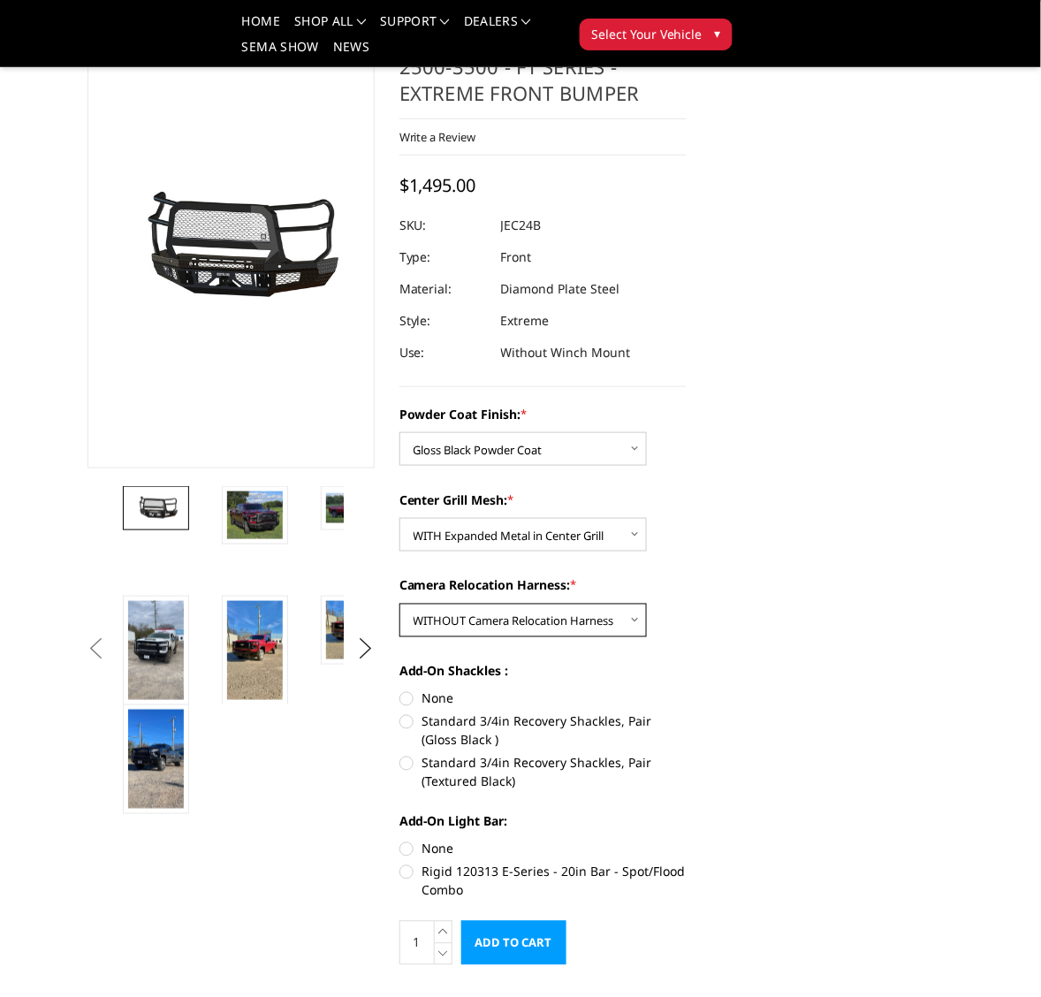
click at [399, 604] on select "Choose Options WITH Camera Relocation Harness WITHOUT Camera Relocation Harness" at bounding box center [522, 621] width 247 height 34
click at [407, 698] on label "None" at bounding box center [542, 698] width 287 height 19
click at [400, 690] on input "None" at bounding box center [399, 689] width 1 height 1
radio input "true"
click at [405, 847] on label "None" at bounding box center [542, 849] width 287 height 19
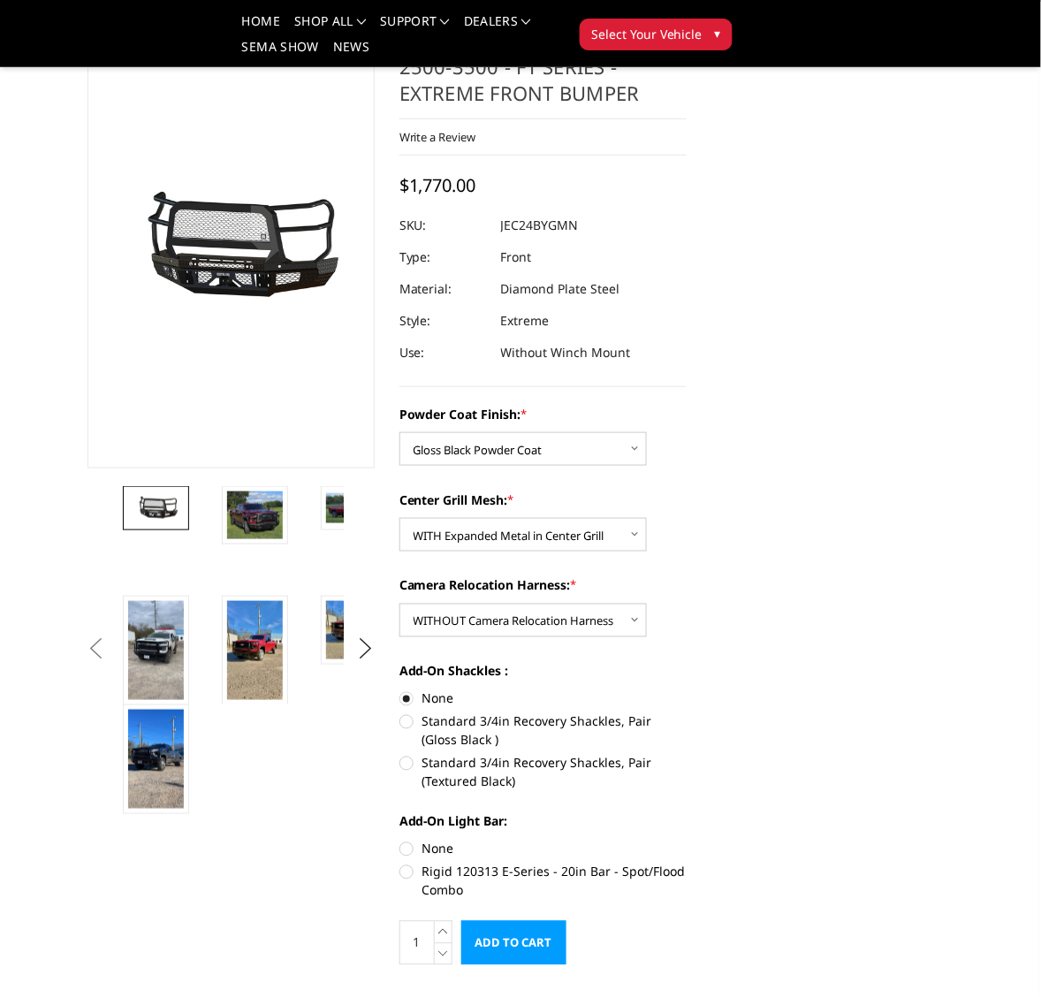
click at [400, 840] on input "None" at bounding box center [399, 840] width 1 height 1
radio input "true"
drag, startPoint x: 943, startPoint y: 384, endPoint x: 917, endPoint y: 453, distance: 73.0
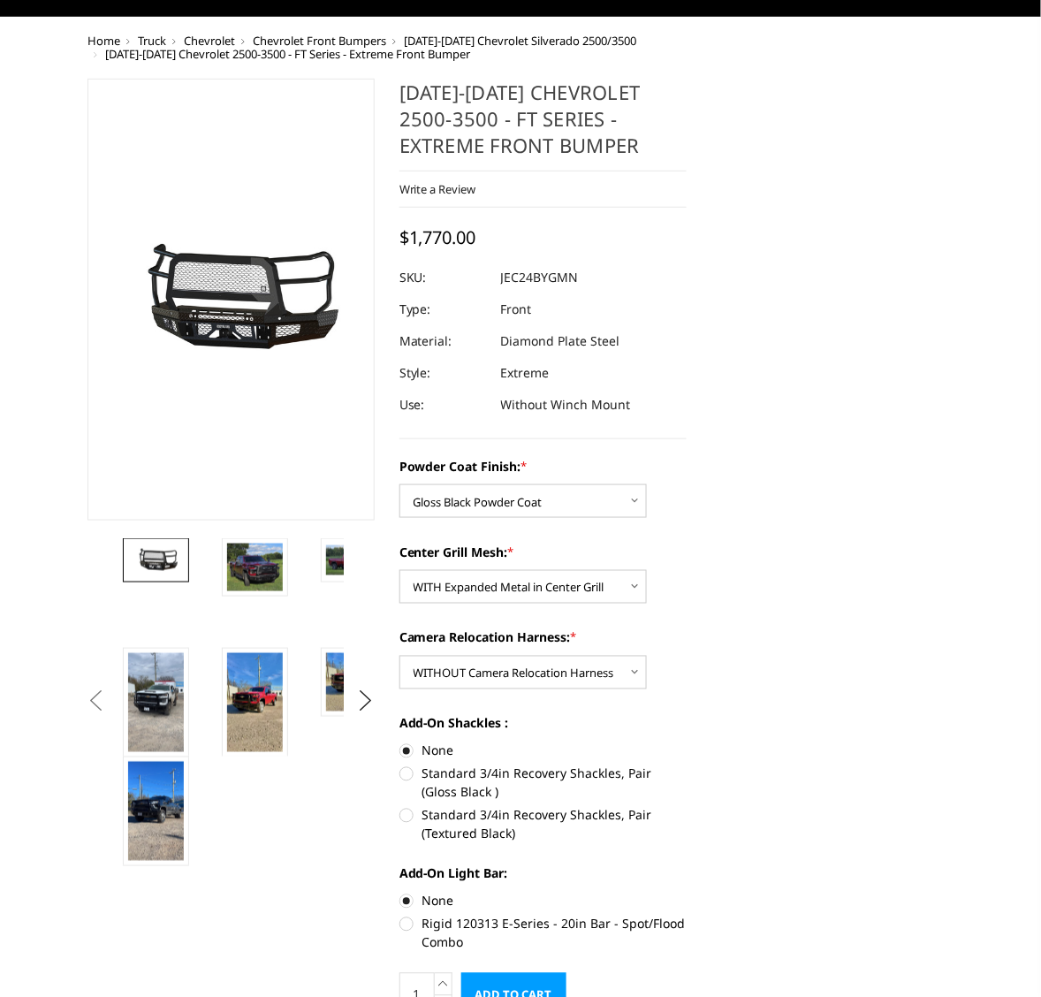
scroll to position [0, 0]
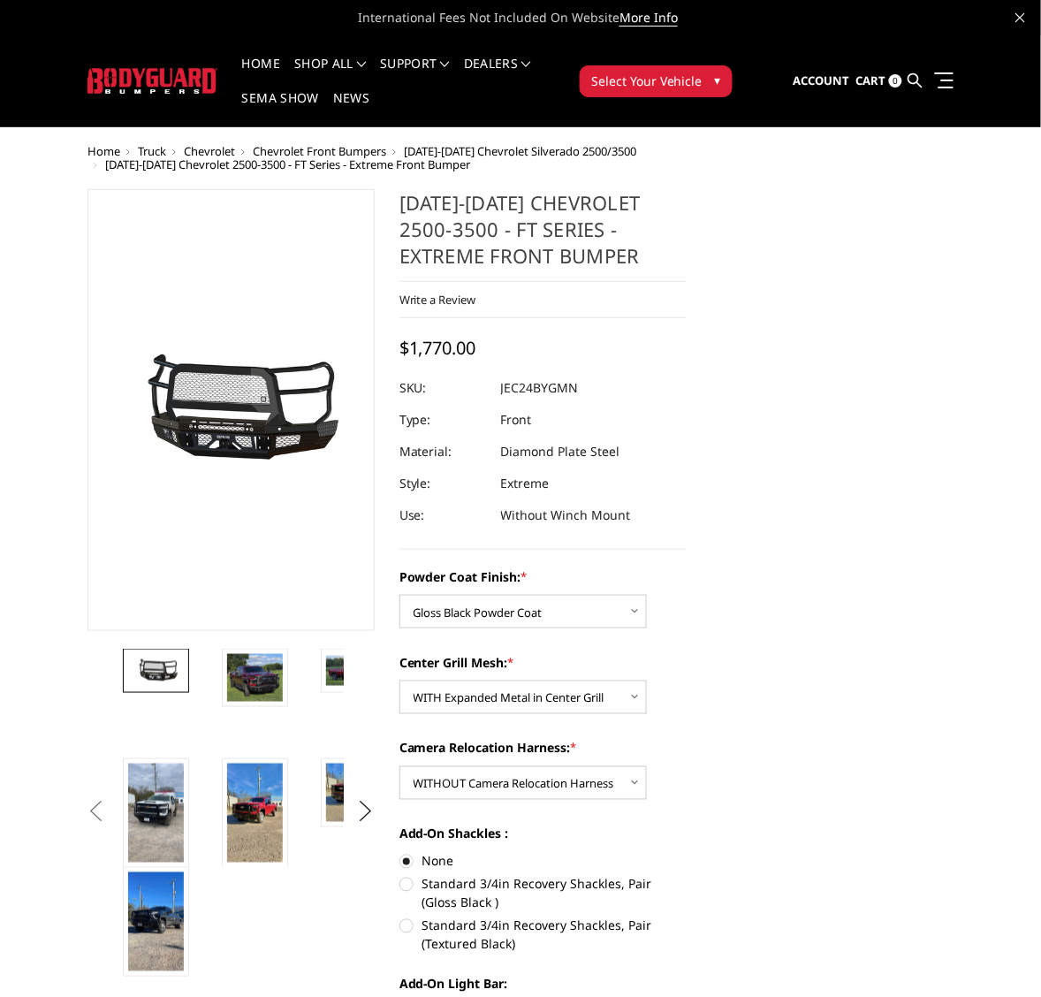
click at [323, 148] on span "Chevrolet Front Bumpers" at bounding box center [319, 151] width 133 height 16
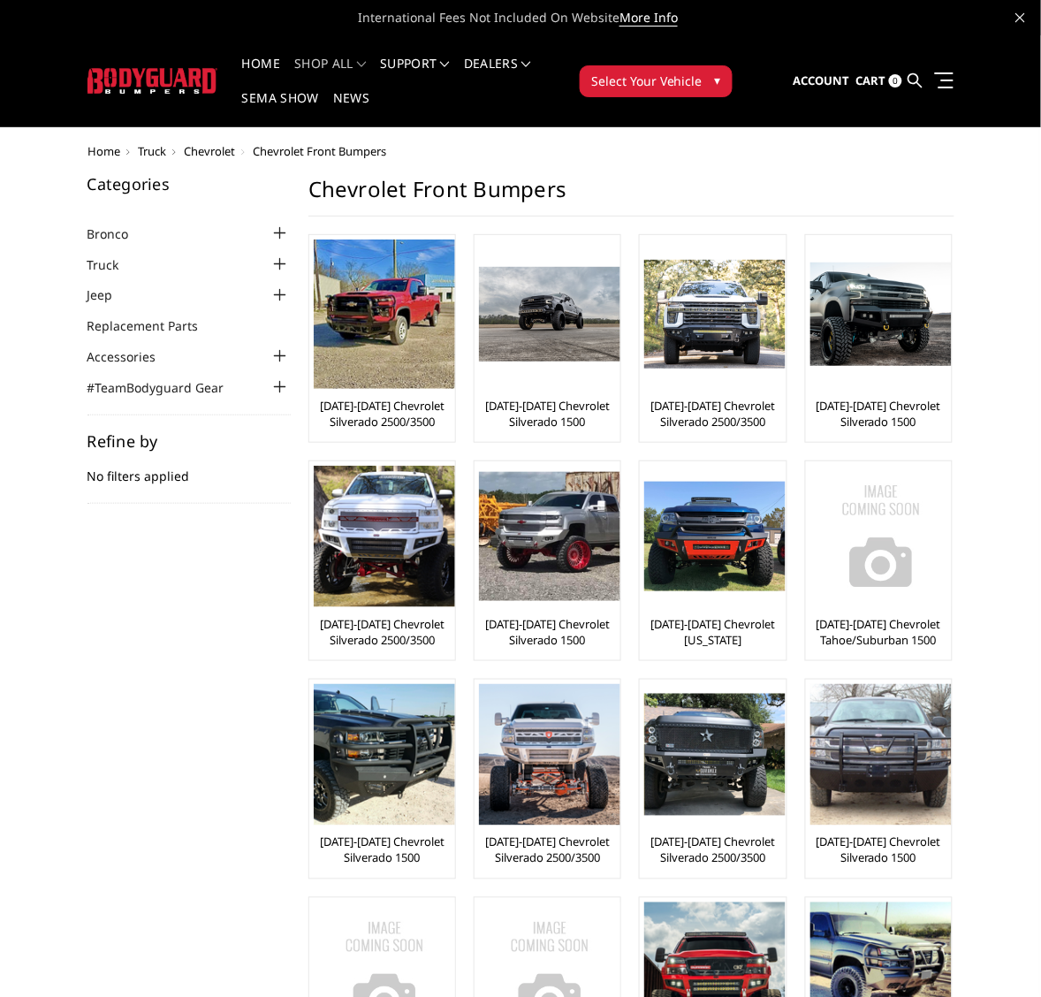
click at [143, 262] on li "Truck Chevrolet Chevrolet Front Bumpers [DATE]-[DATE] Chevrolet Silverado 2500/…" at bounding box center [188, 264] width 203 height 20
click at [279, 262] on div at bounding box center [280, 264] width 21 height 21
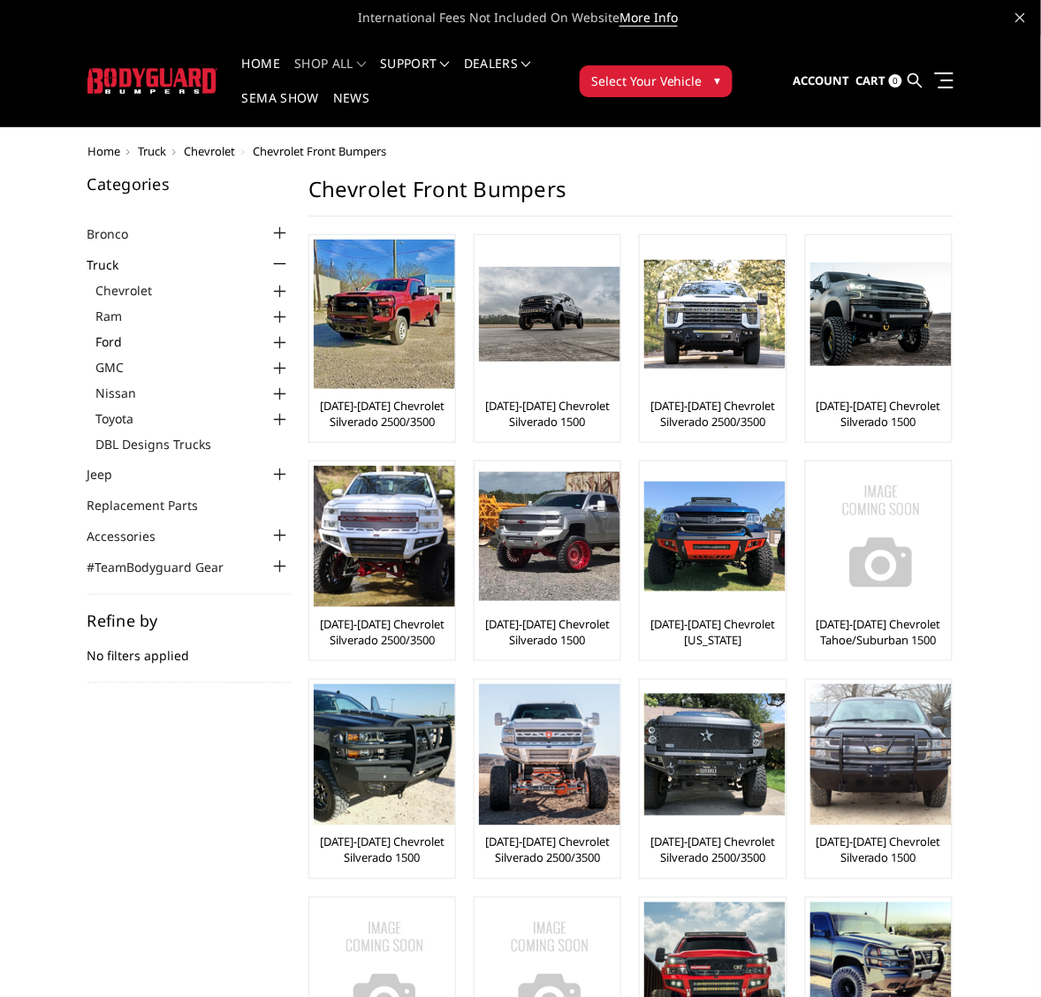
click at [128, 341] on link "Ford" at bounding box center [193, 341] width 194 height 19
click at [279, 338] on div at bounding box center [280, 342] width 21 height 21
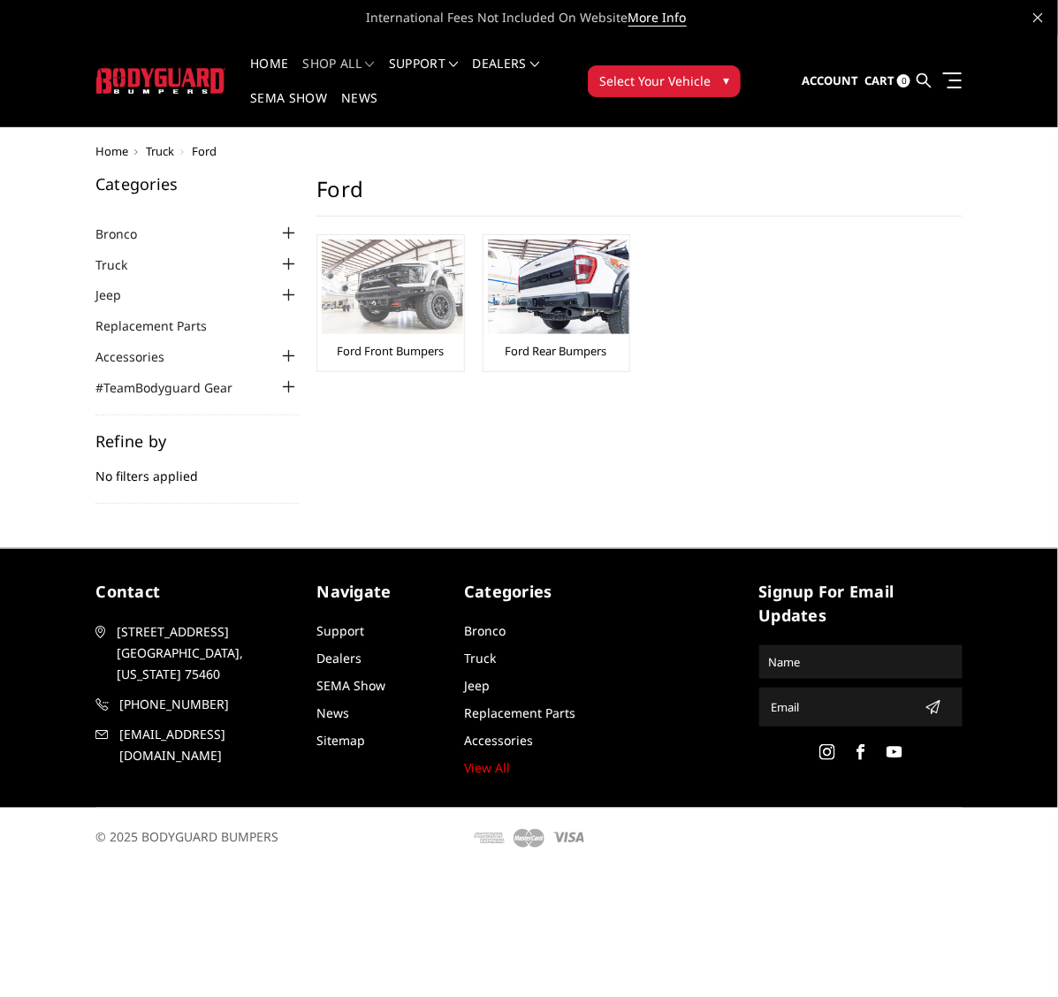
click at [396, 283] on img at bounding box center [392, 287] width 141 height 95
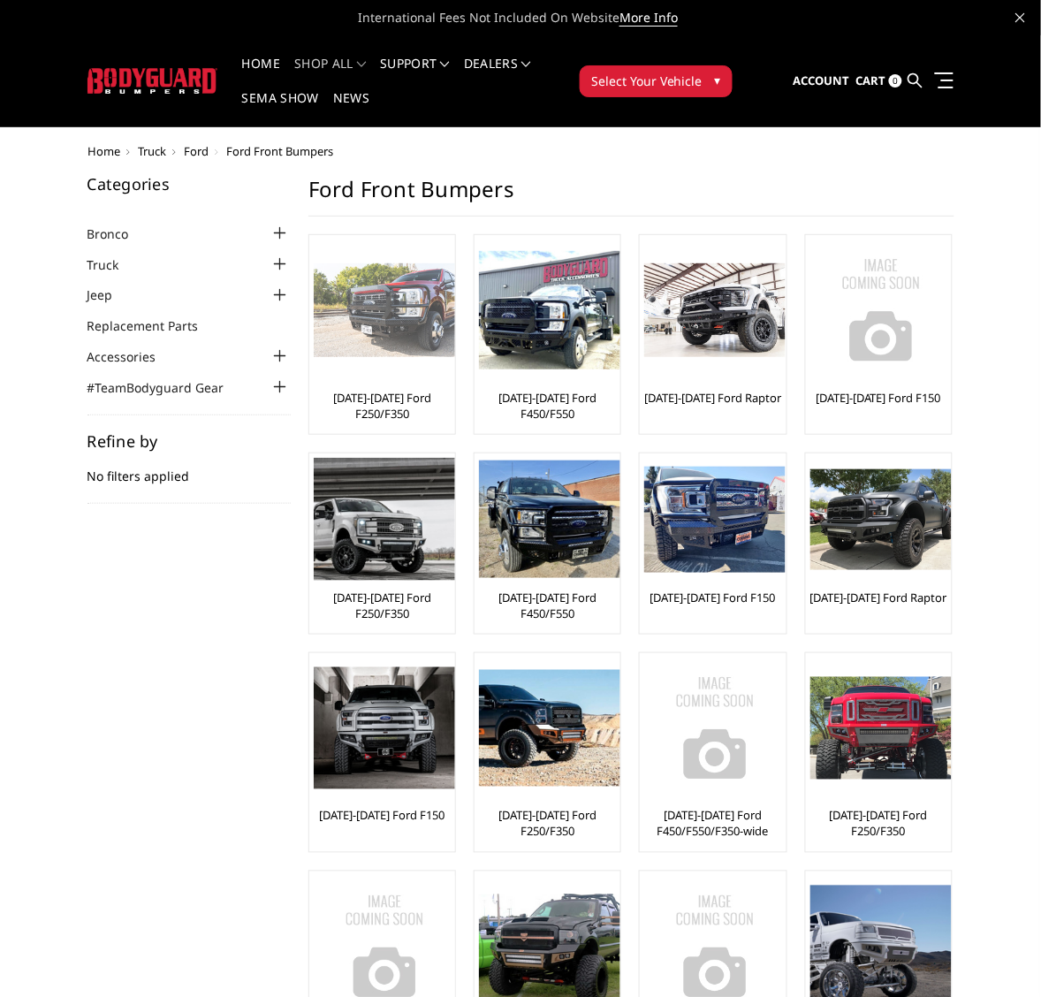
click at [377, 320] on img at bounding box center [384, 310] width 141 height 95
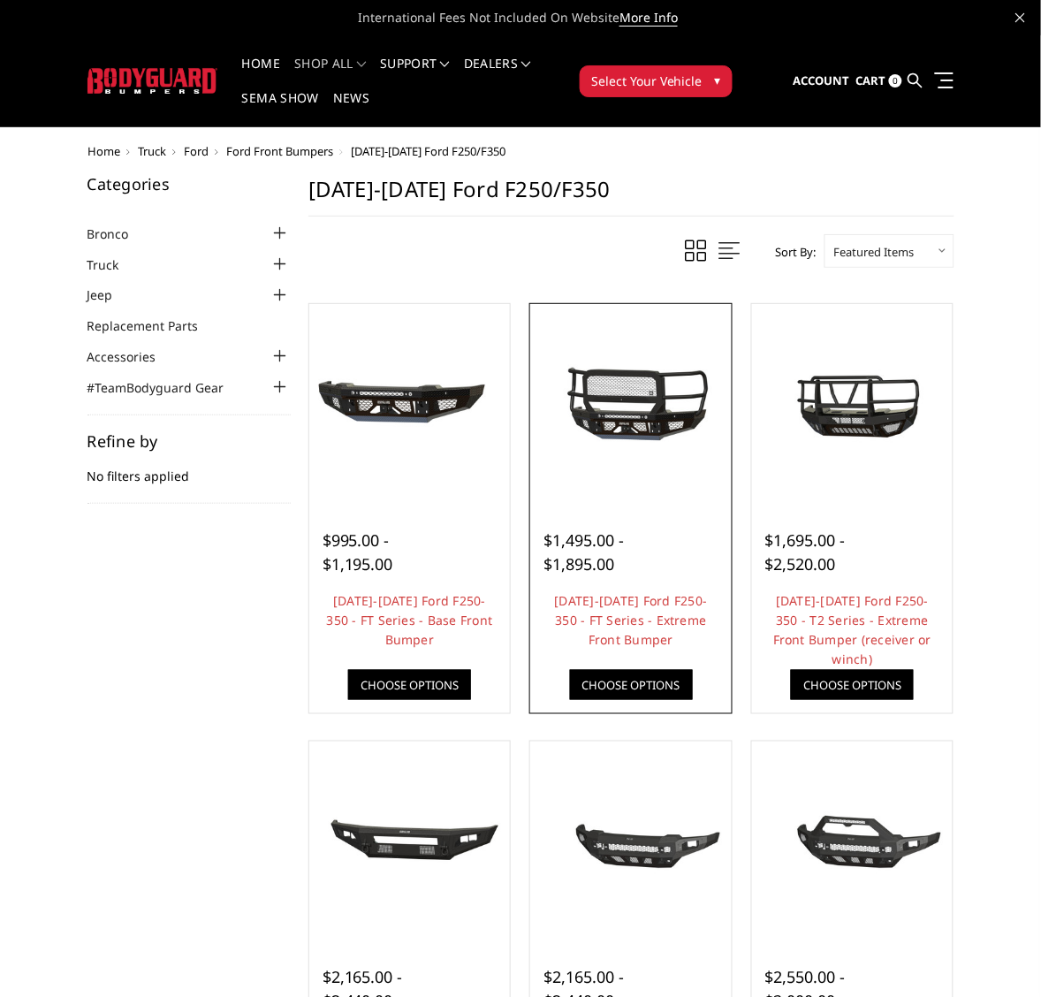
click at [620, 422] on img at bounding box center [631, 405] width 193 height 90
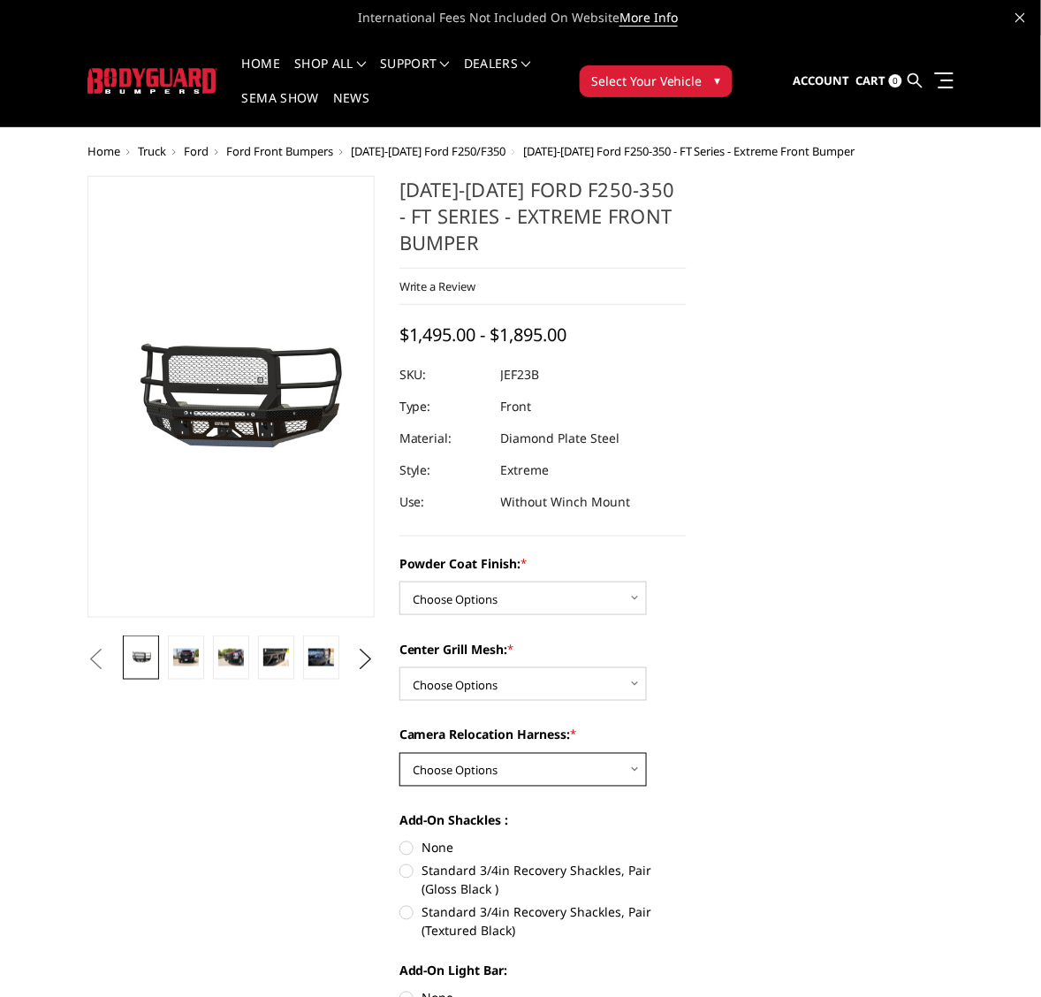
click at [634, 769] on select "Choose Options WITH Camera Relocation Harness WITHOUT Camera Relocation Harness" at bounding box center [522, 770] width 247 height 34
drag, startPoint x: 841, startPoint y: 681, endPoint x: 833, endPoint y: 682, distance: 8.9
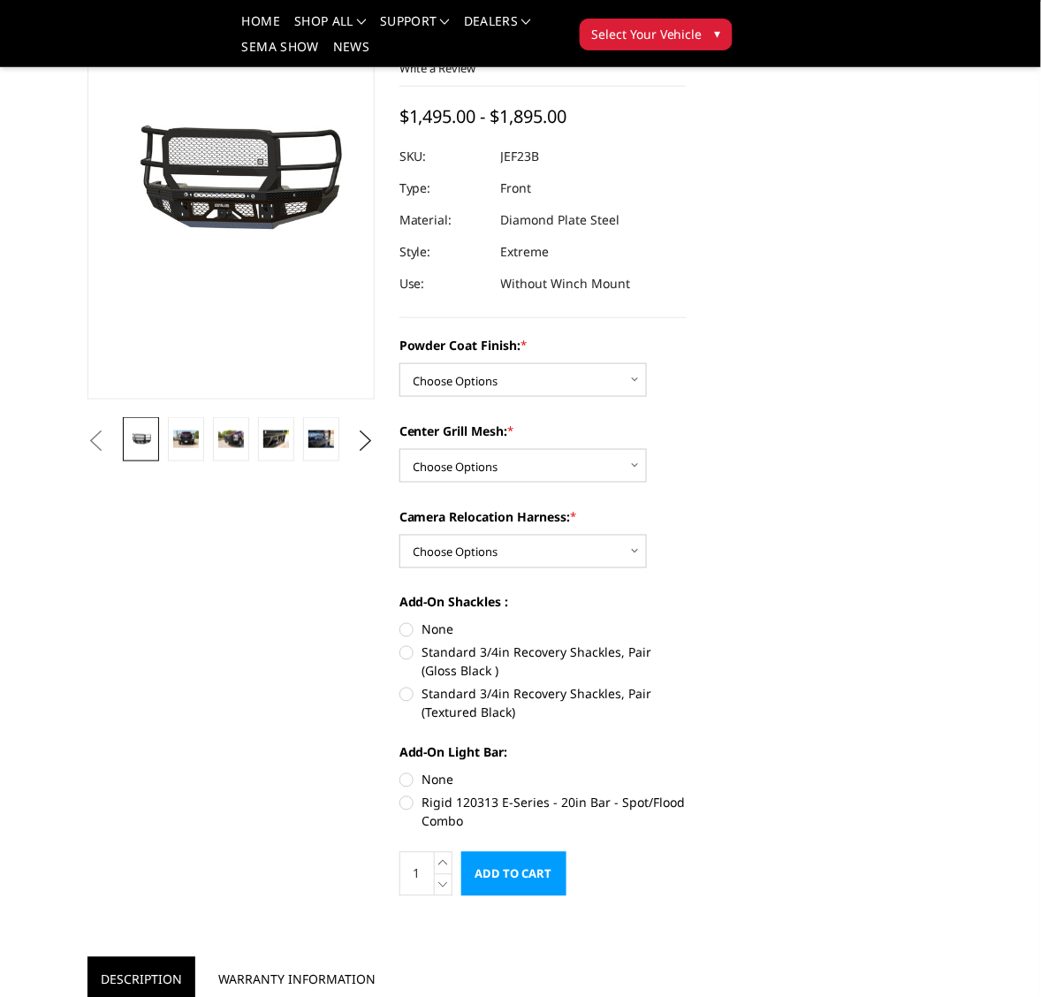
scroll to position [221, 0]
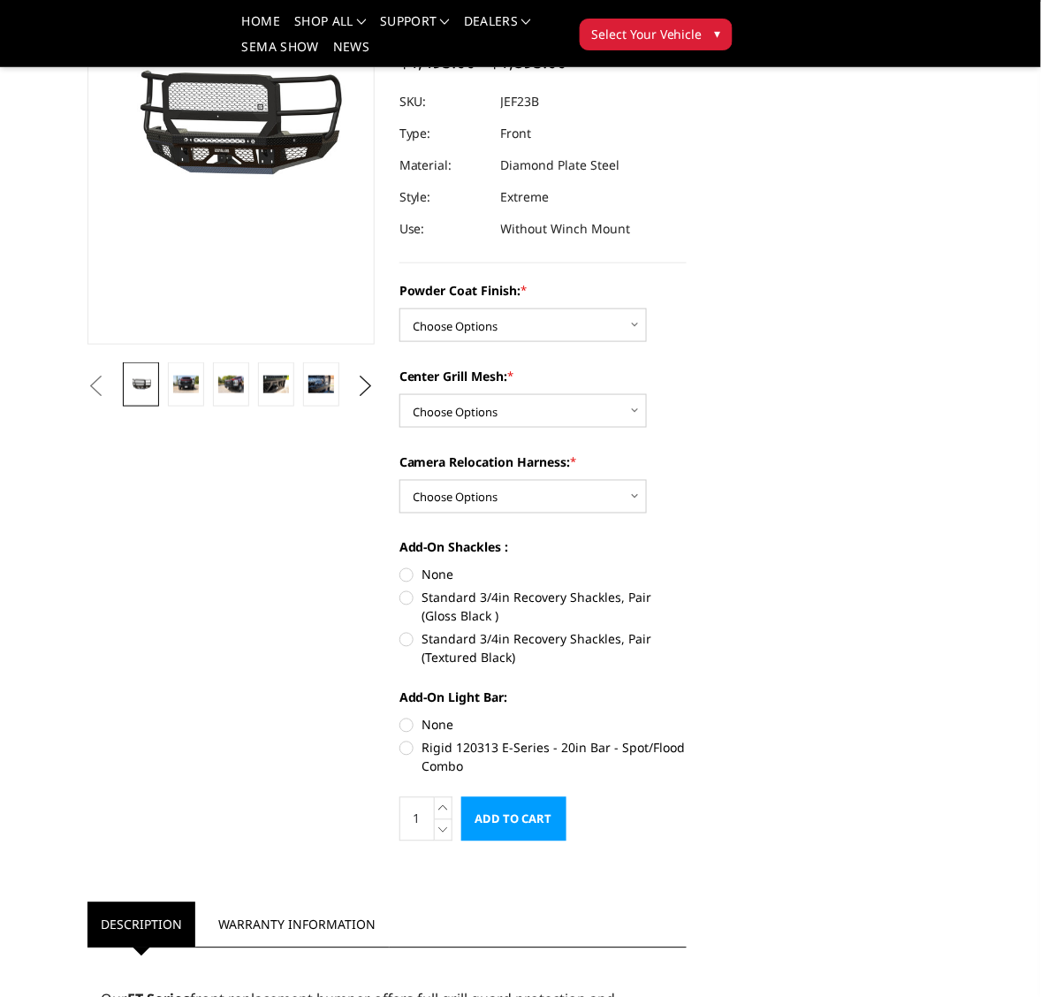
click at [407, 722] on label "None" at bounding box center [542, 725] width 287 height 19
click at [400, 717] on input "None" at bounding box center [399, 716] width 1 height 1
radio input "true"
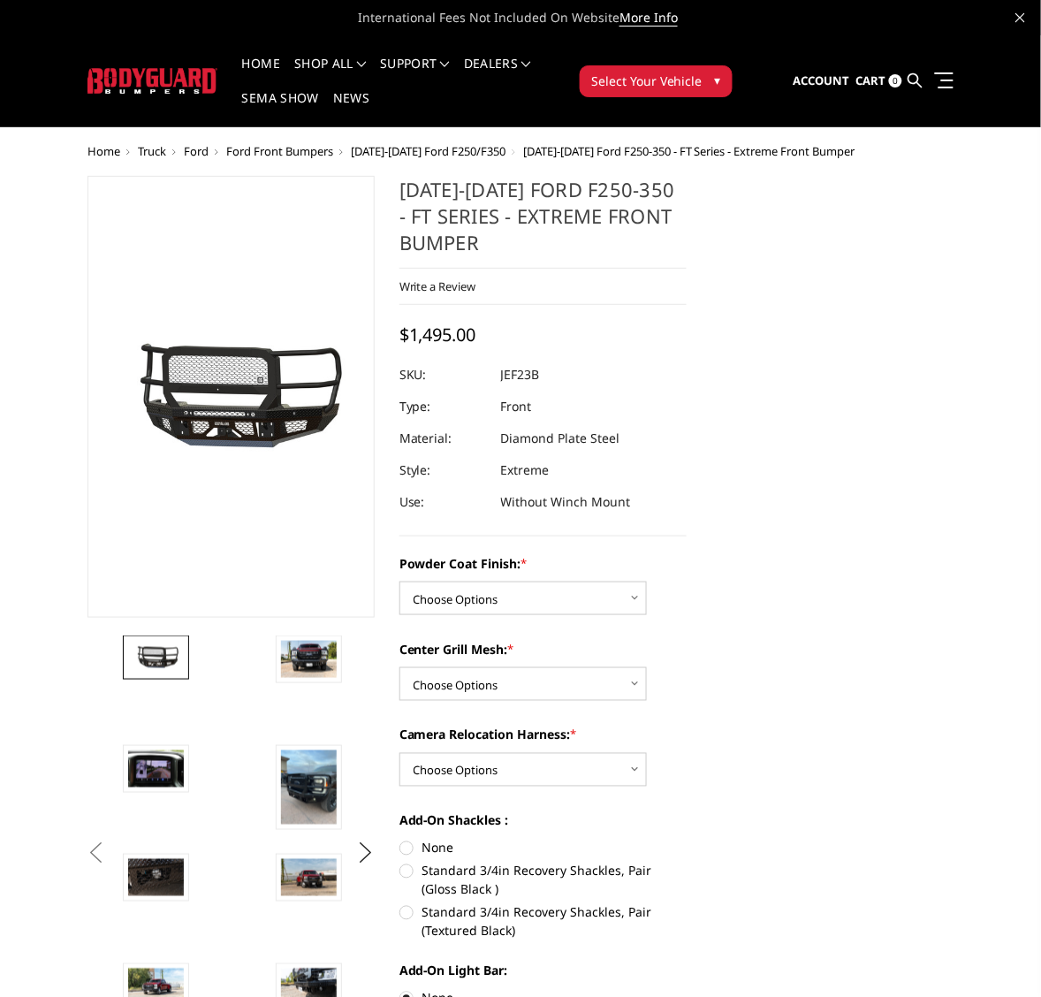
scroll to position [110, 0]
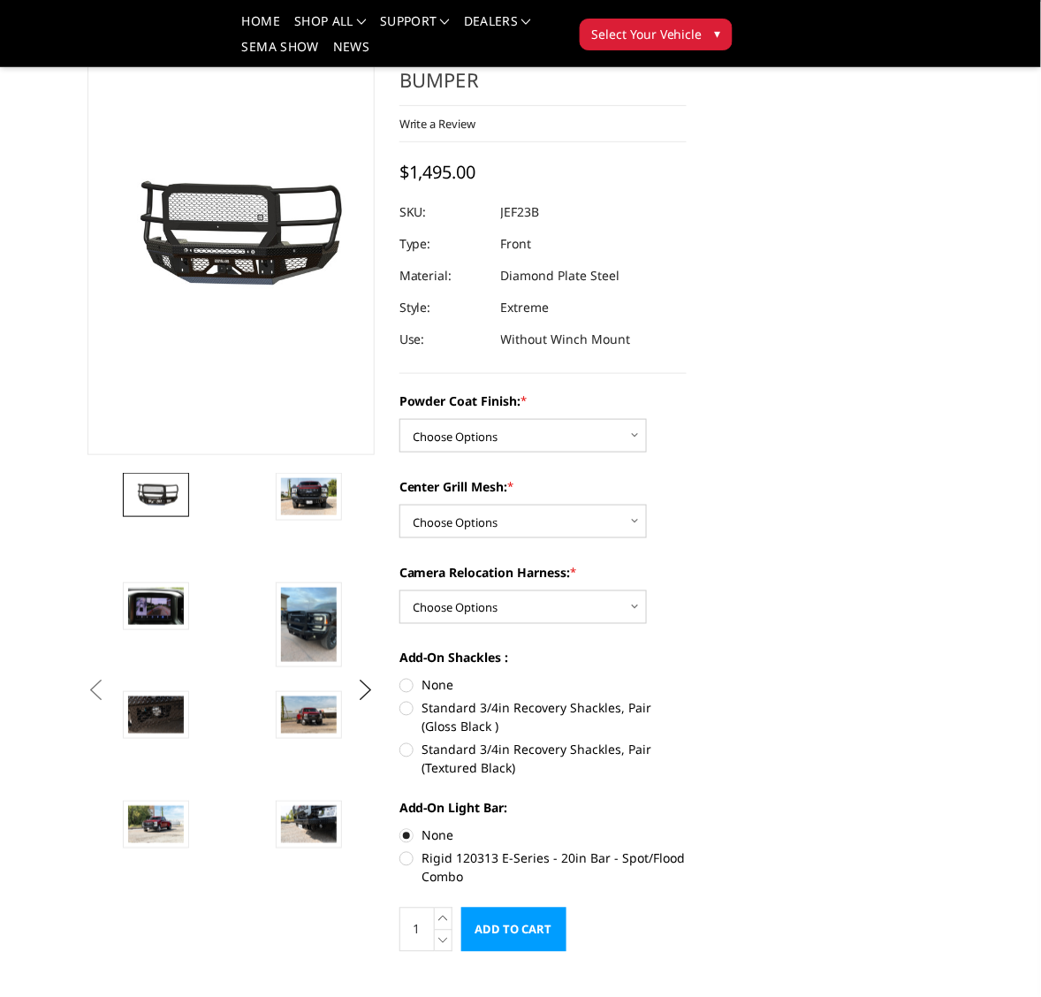
click at [404, 686] on label "None" at bounding box center [542, 685] width 287 height 19
click at [400, 677] on input "None" at bounding box center [399, 676] width 1 height 1
radio input "true"
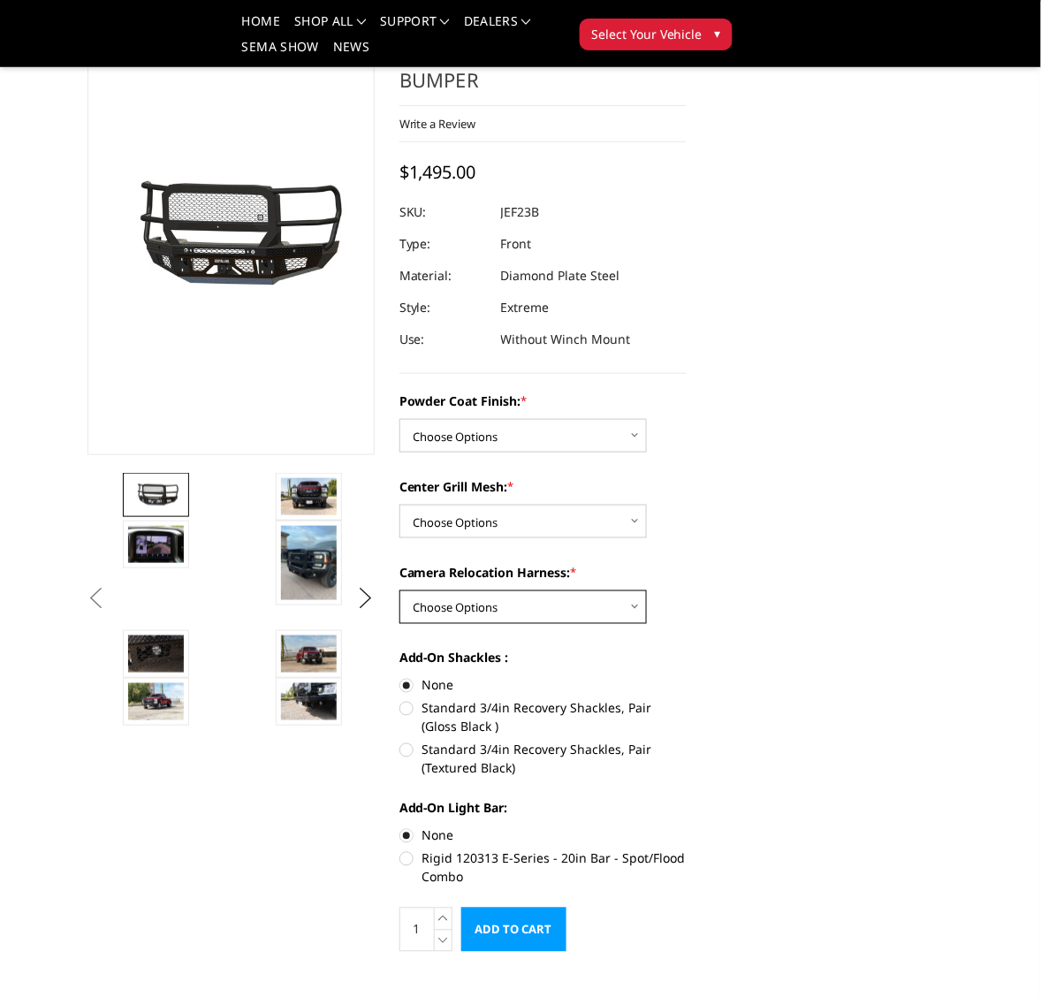
click at [633, 611] on select "Choose Options WITH Camera Relocation Harness WITHOUT Camera Relocation Harness" at bounding box center [522, 607] width 247 height 34
select select "3269"
click at [399, 590] on select "Choose Options WITH Camera Relocation Harness WITHOUT Camera Relocation Harness" at bounding box center [522, 607] width 247 height 34
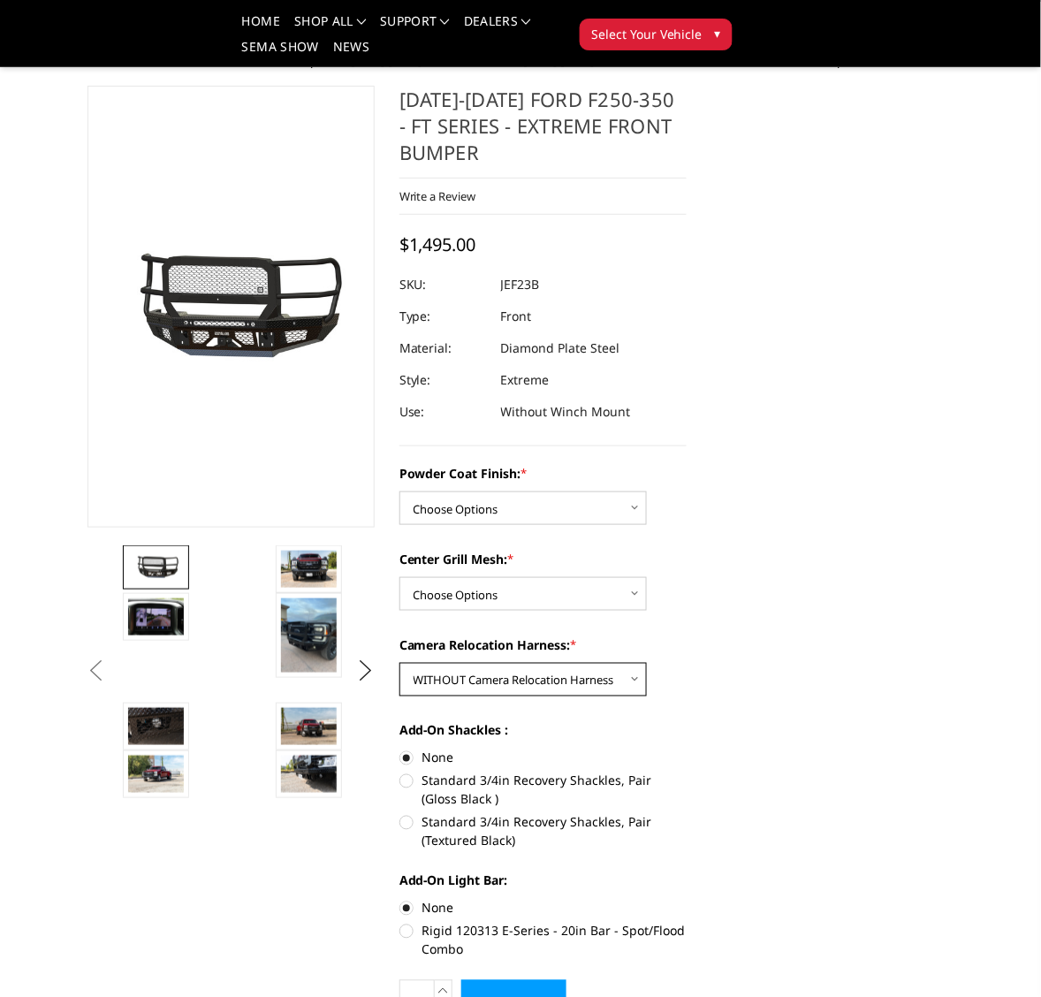
scroll to position [0, 0]
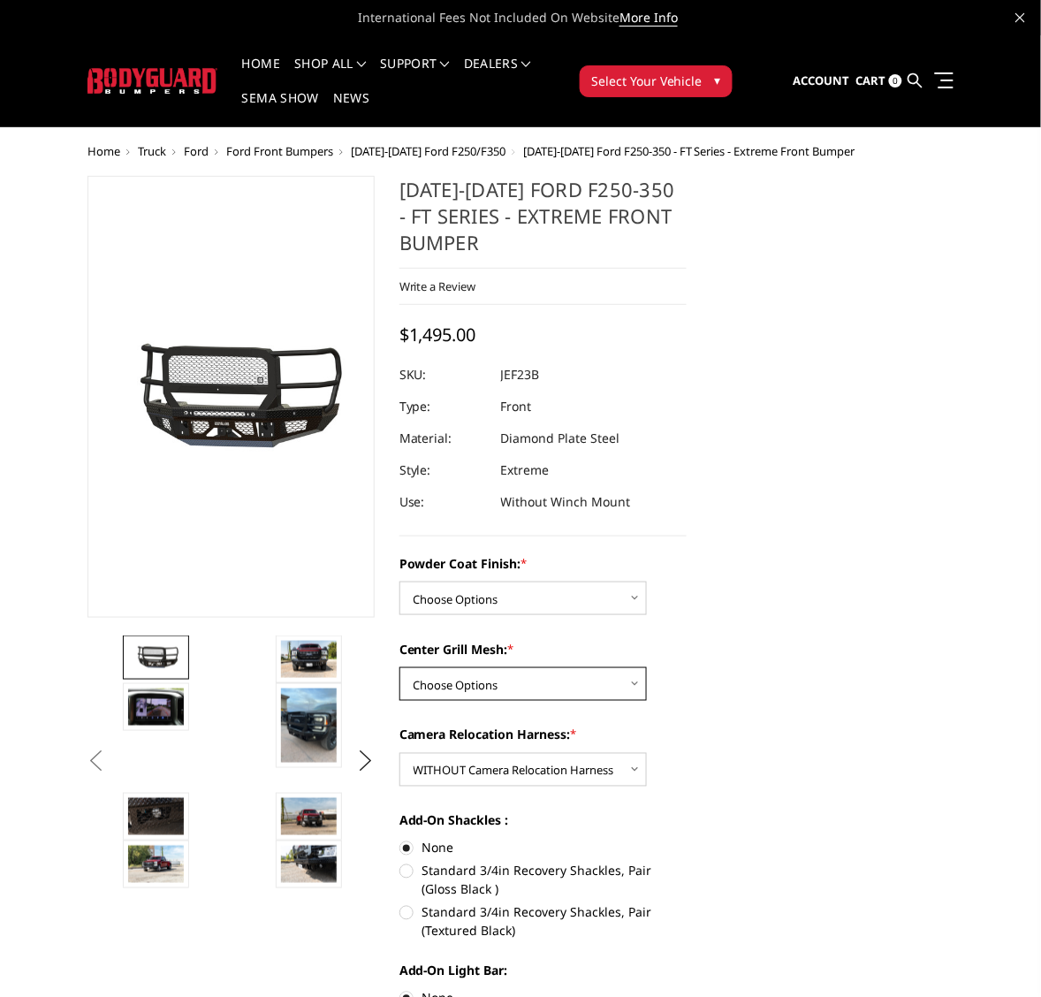
click at [634, 681] on select "Choose Options WITH Expanded Metal in Center Grill WITHOUT Expanded Metal in Ce…" at bounding box center [522, 684] width 247 height 34
select select "3266"
click at [399, 667] on select "Choose Options WITH Expanded Metal in Center Grill WITHOUT Expanded Metal in Ce…" at bounding box center [522, 684] width 247 height 34
click at [632, 595] on select "Choose Options Bare Metal Gloss Black Powder Coat Textured Black Powder Coat" at bounding box center [522, 599] width 247 height 34
click at [399, 582] on select "Choose Options Bare Metal Gloss Black Powder Coat Textured Black Powder Coat" at bounding box center [522, 599] width 247 height 34
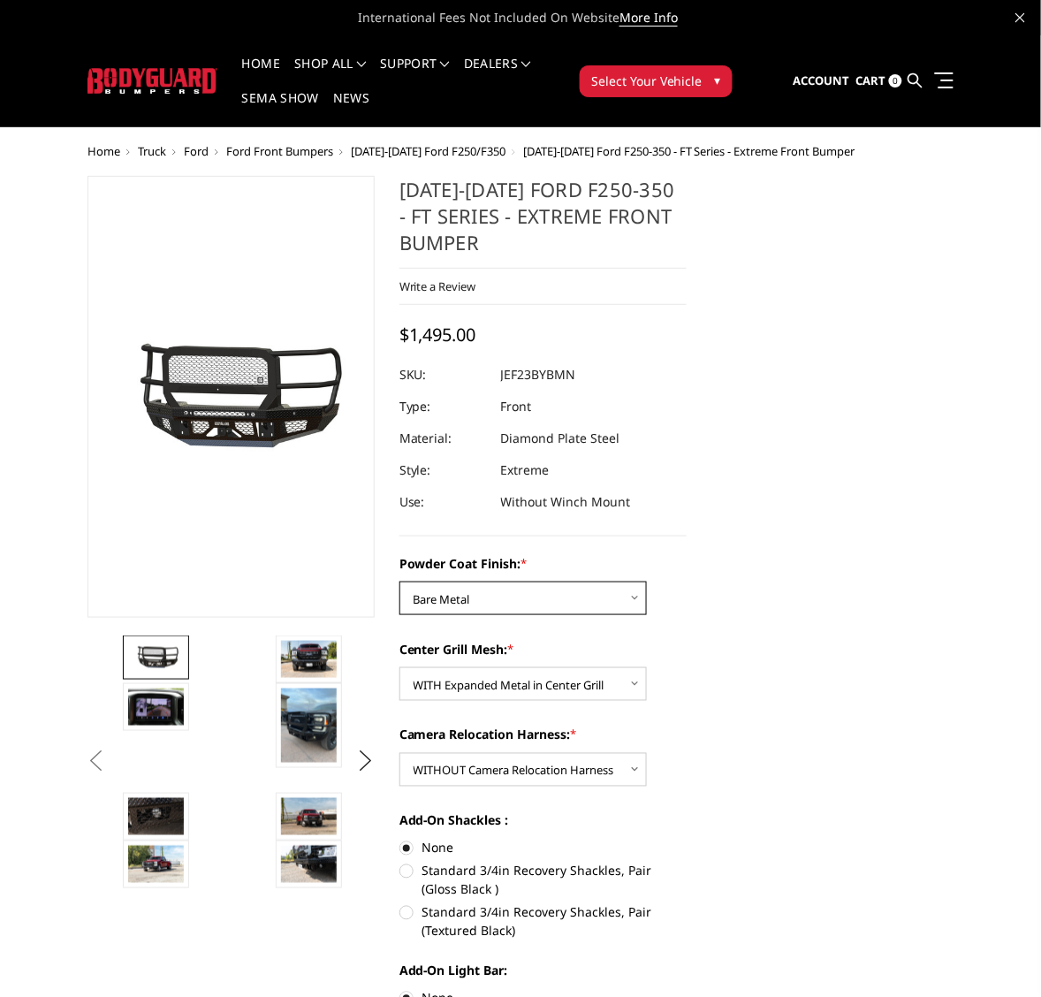
click at [637, 594] on select "Choose Options Bare Metal Gloss Black Powder Coat Textured Black Powder Coat" at bounding box center [522, 599] width 247 height 34
click at [399, 582] on select "Choose Options Bare Metal Gloss Black Powder Coat Textured Black Powder Coat" at bounding box center [522, 599] width 247 height 34
click at [634, 601] on select "Choose Options Bare Metal Gloss Black Powder Coat Textured Black Powder Coat" at bounding box center [522, 599] width 247 height 34
select select "3263"
click at [399, 582] on select "Choose Options Bare Metal Gloss Black Powder Coat Textured Black Powder Coat" at bounding box center [522, 599] width 247 height 34
